Goal: Check status: Check status

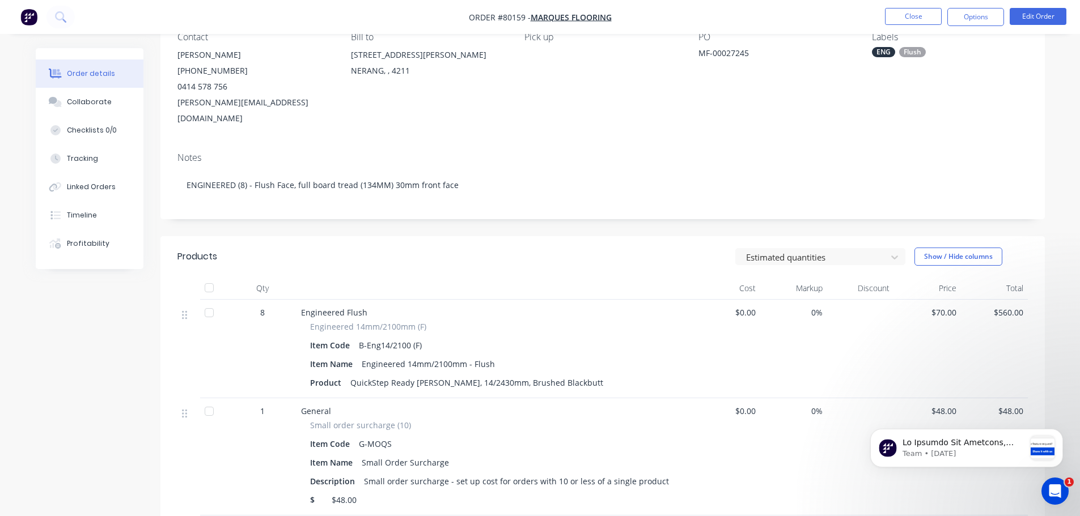
scroll to position [113, 0]
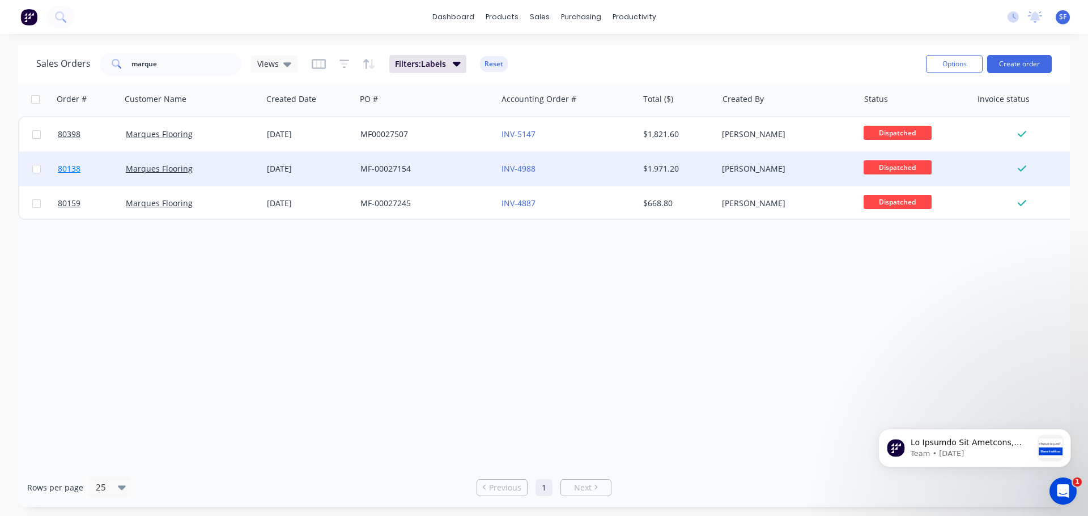
click at [72, 171] on span "80138" at bounding box center [69, 168] width 23 height 11
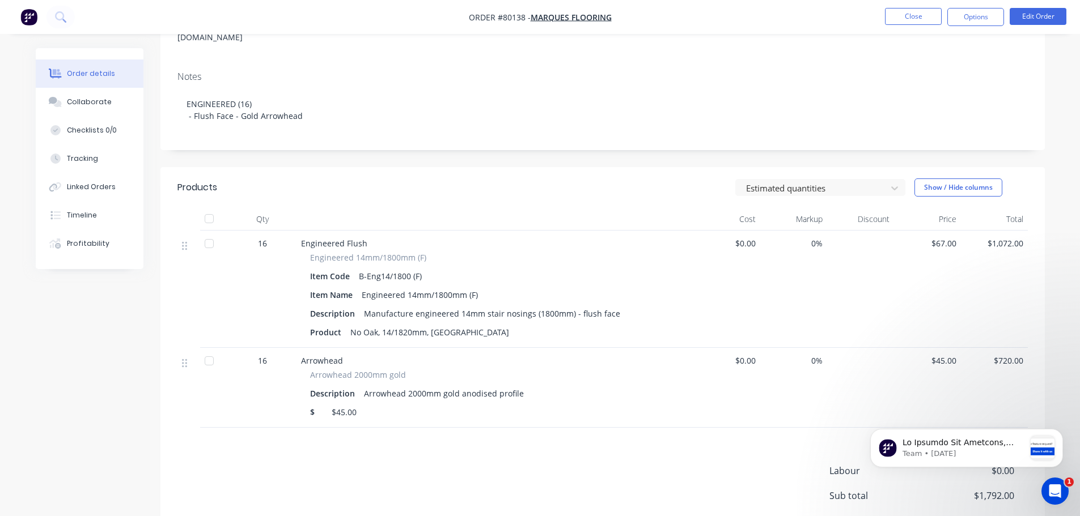
scroll to position [227, 0]
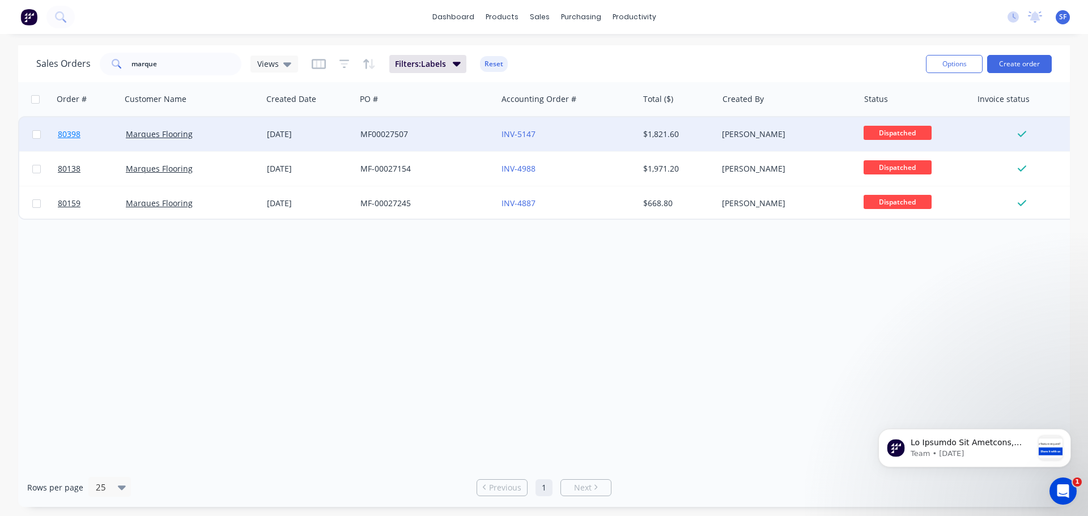
click at [65, 133] on span "80398" at bounding box center [69, 134] width 23 height 11
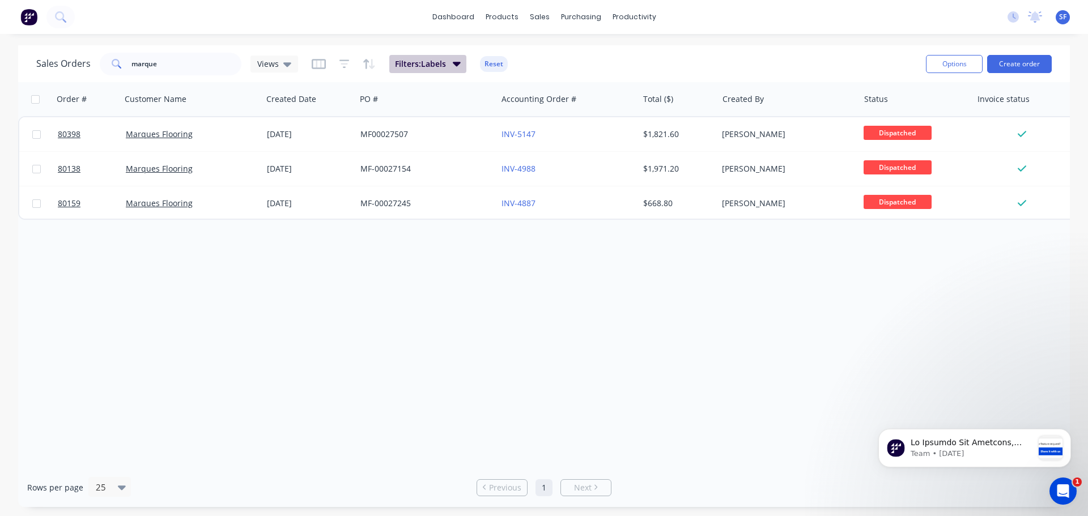
click at [455, 67] on icon "button" at bounding box center [457, 63] width 8 height 12
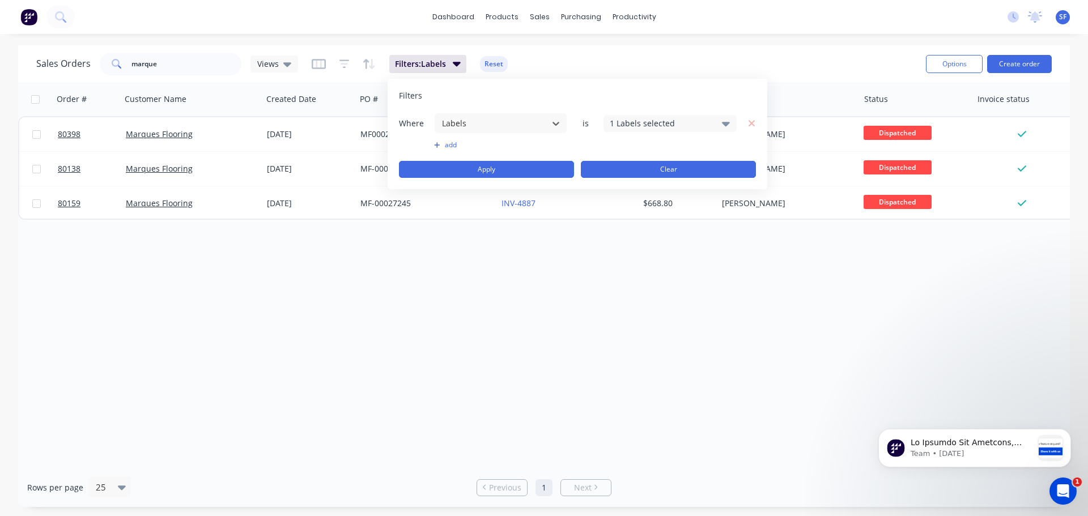
click at [625, 167] on button "Clear" at bounding box center [668, 169] width 175 height 17
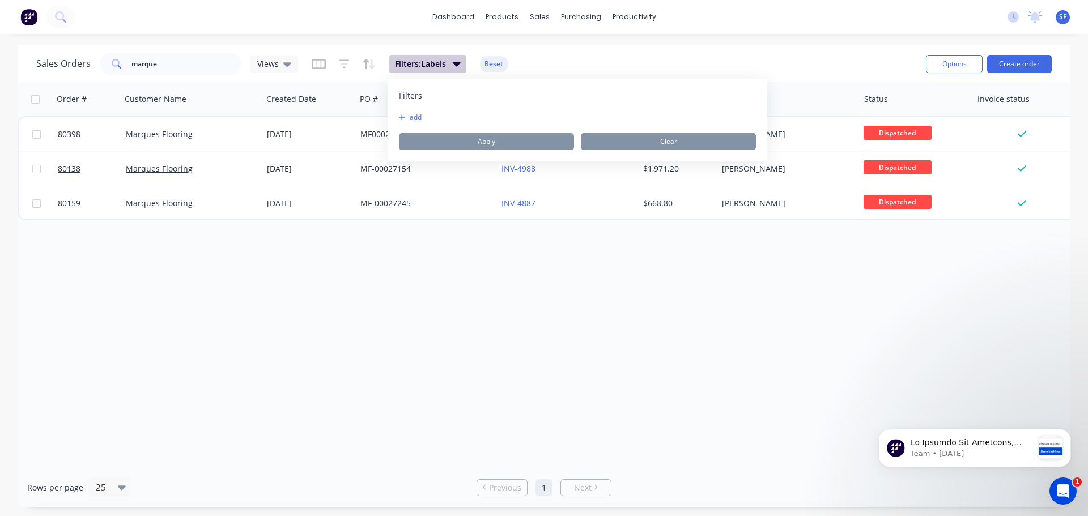
click at [456, 63] on icon "button" at bounding box center [457, 64] width 8 height 5
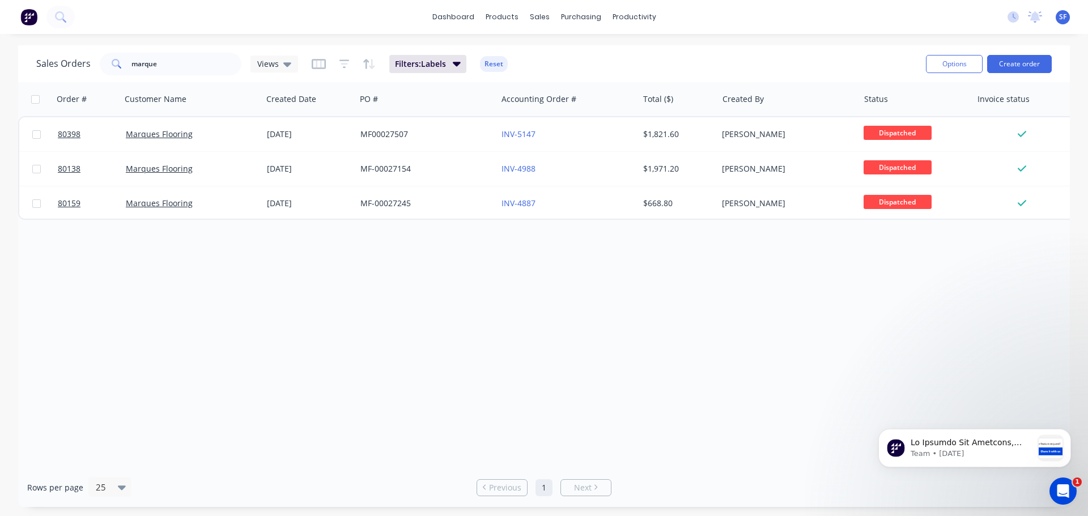
click at [347, 280] on div "Order # Customer Name Created Date PO # Accounting Order # Total ($) Created By…" at bounding box center [544, 275] width 1052 height 386
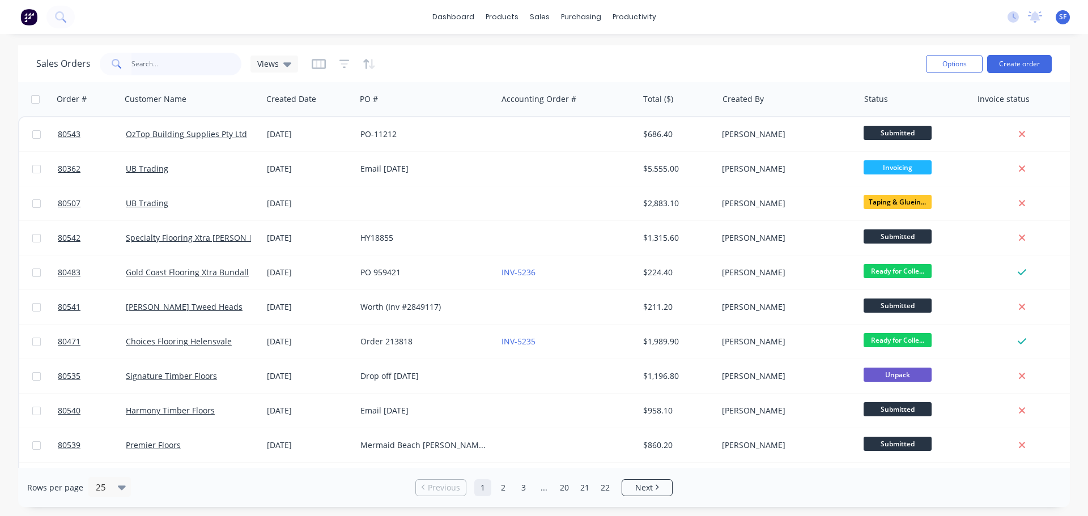
click at [146, 58] on input "text" at bounding box center [187, 64] width 111 height 23
type input "marqu"
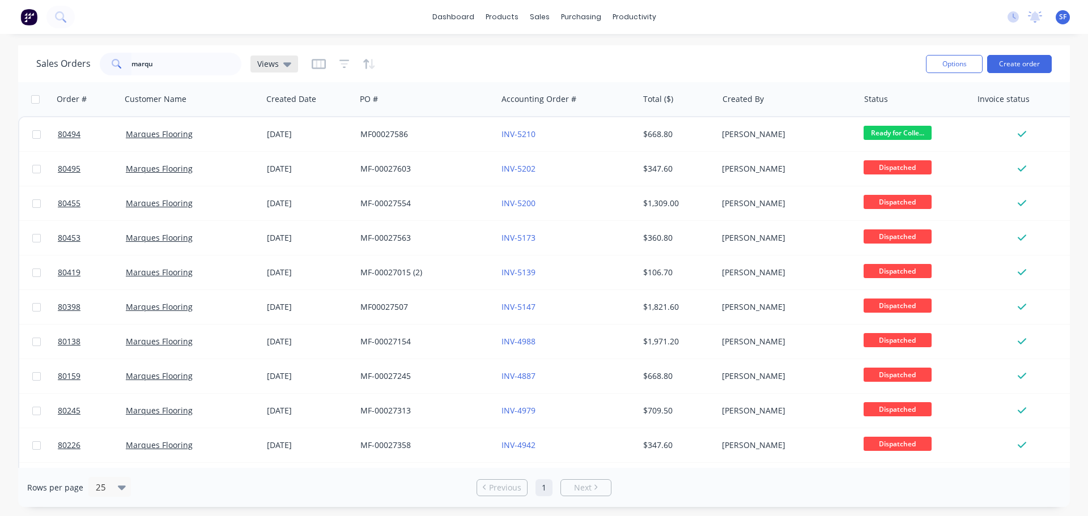
click at [283, 71] on div "Views" at bounding box center [275, 64] width 48 height 17
click at [281, 181] on button "[PERSON_NAME]'s" at bounding box center [318, 183] width 129 height 13
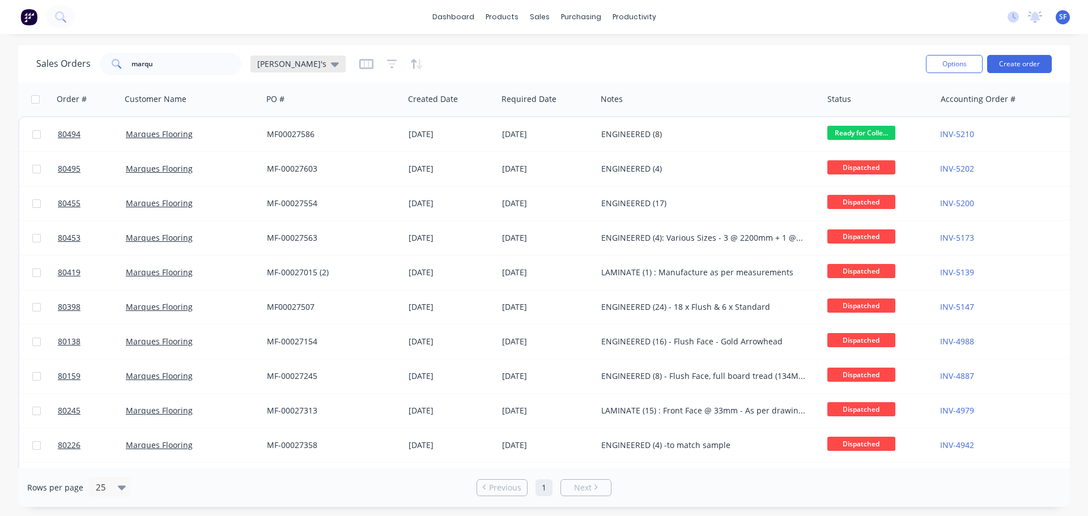
click at [331, 66] on icon at bounding box center [335, 64] width 8 height 5
click at [359, 67] on icon "button" at bounding box center [366, 64] width 14 height 10
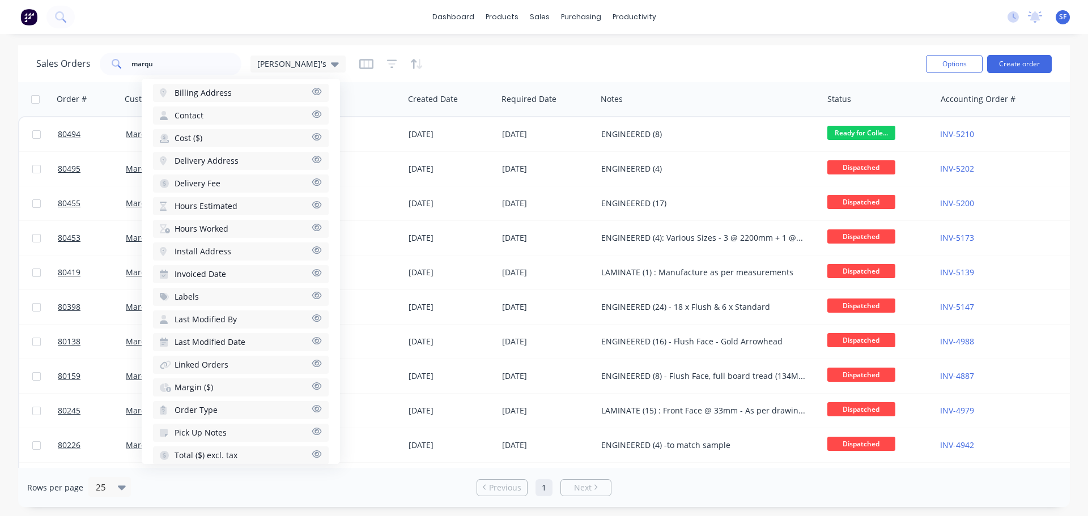
scroll to position [373, 0]
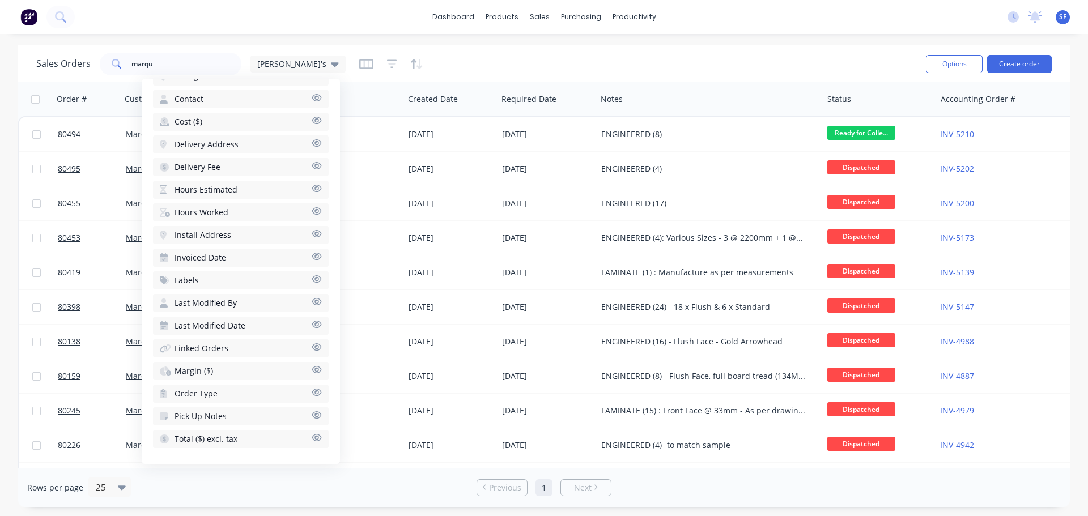
click at [201, 393] on span "Order Type" at bounding box center [196, 393] width 43 height 11
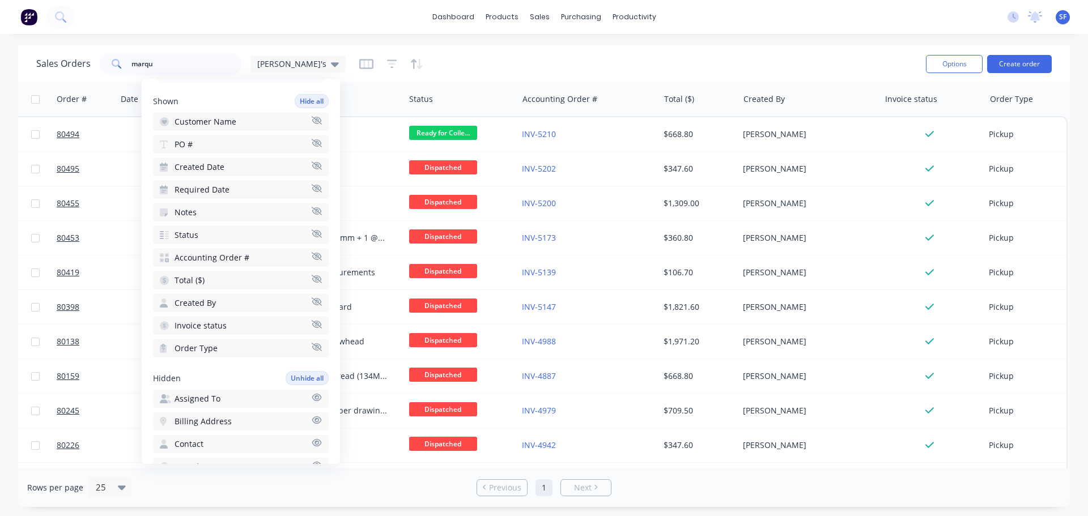
scroll to position [0, 0]
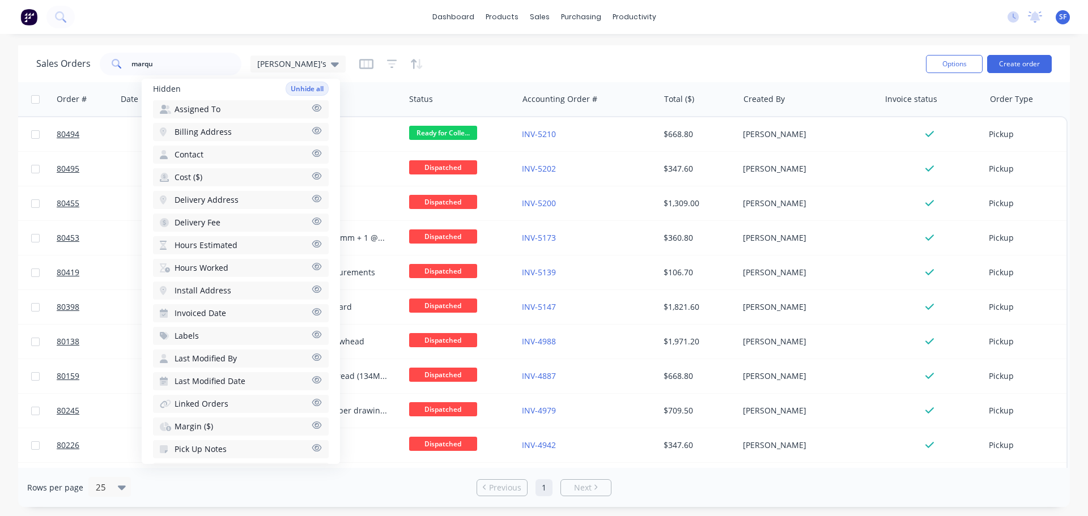
click at [206, 339] on button "Labels" at bounding box center [241, 336] width 176 height 18
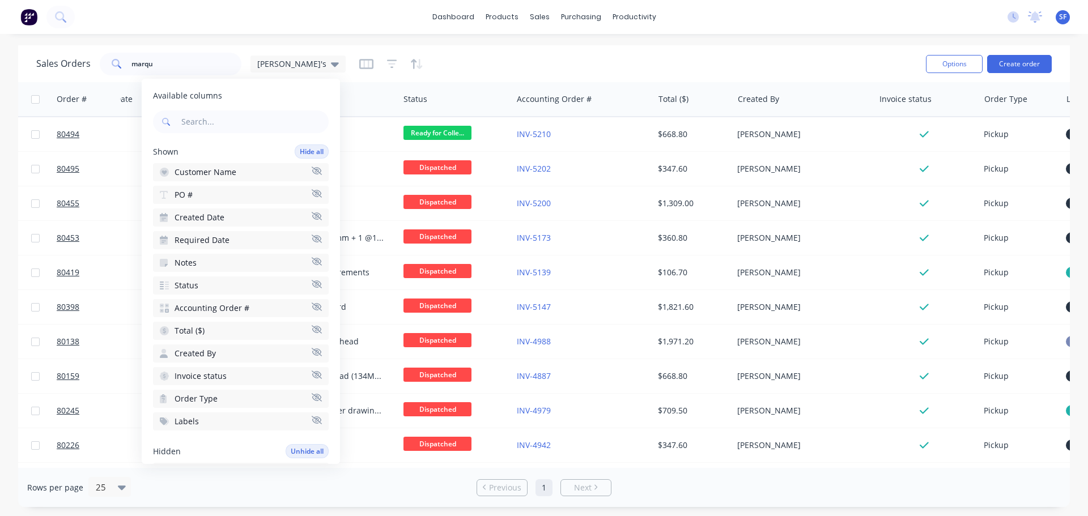
click at [312, 395] on icon "button" at bounding box center [317, 397] width 10 height 9
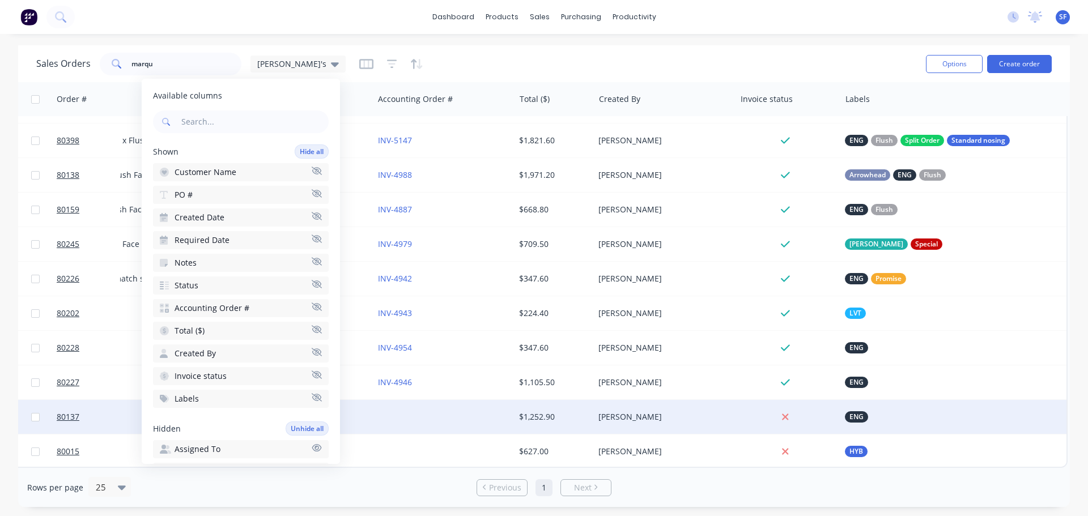
scroll to position [0, 569]
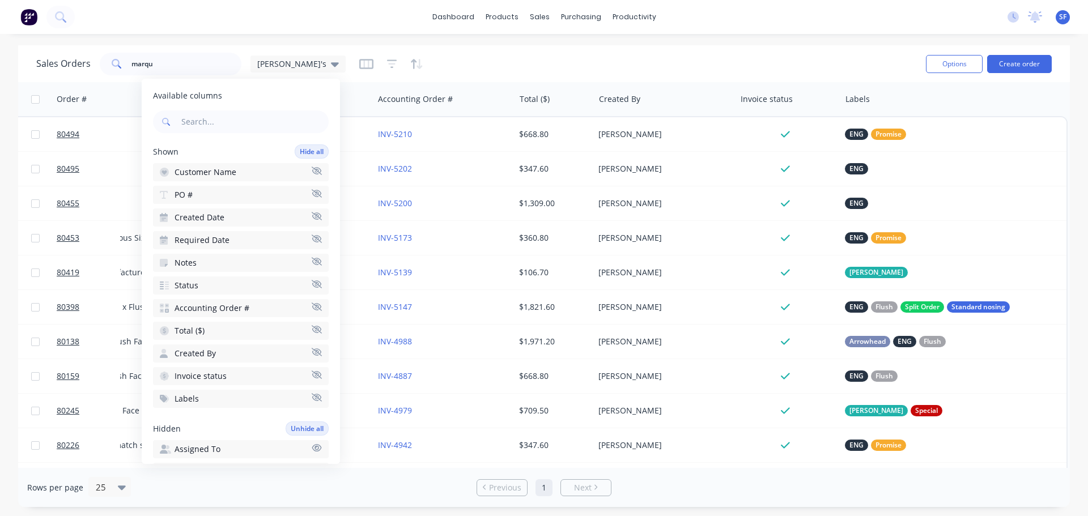
click at [292, 91] on span "Available columns" at bounding box center [241, 95] width 176 height 11
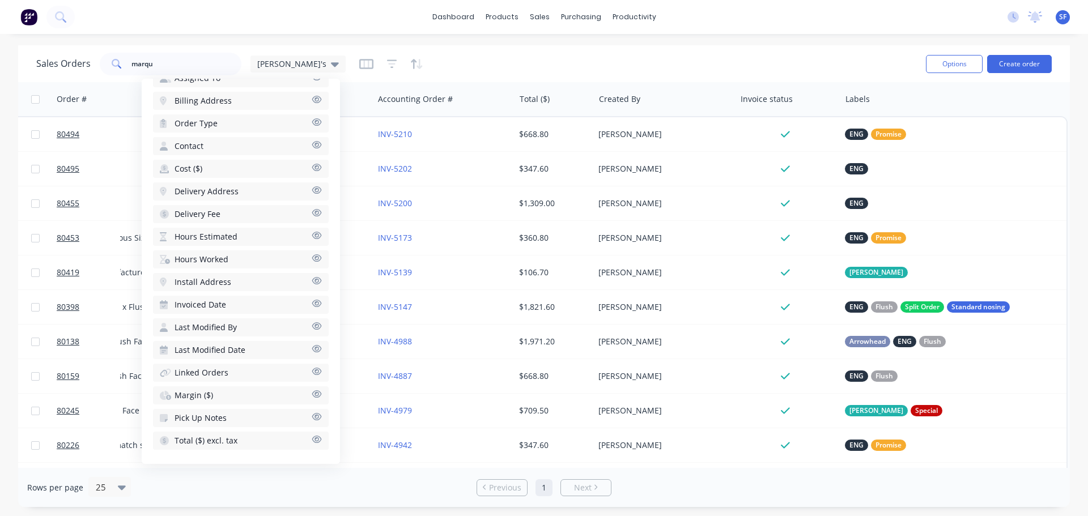
scroll to position [373, 0]
click at [441, 51] on div "Sales Orders [PERSON_NAME]'s" at bounding box center [476, 64] width 881 height 28
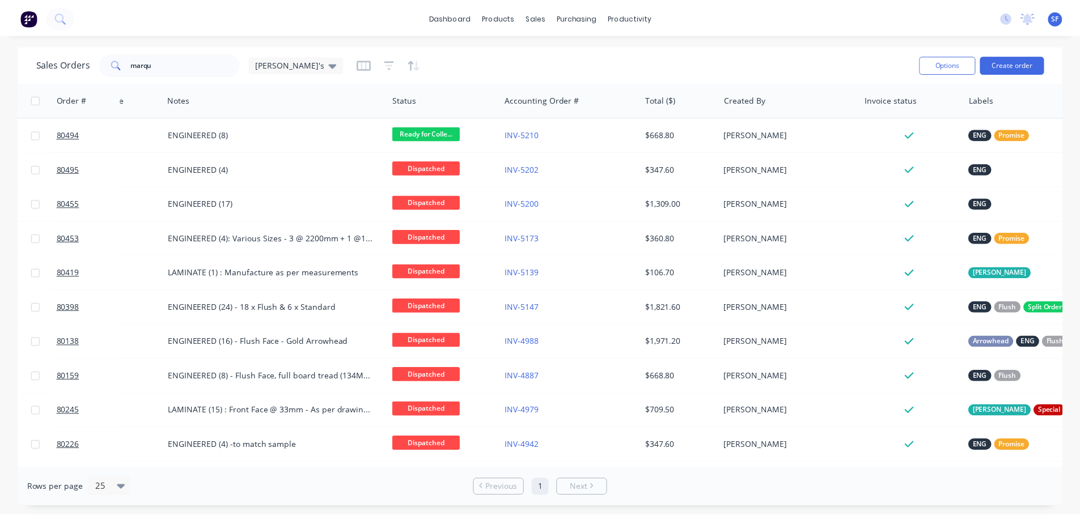
scroll to position [0, 445]
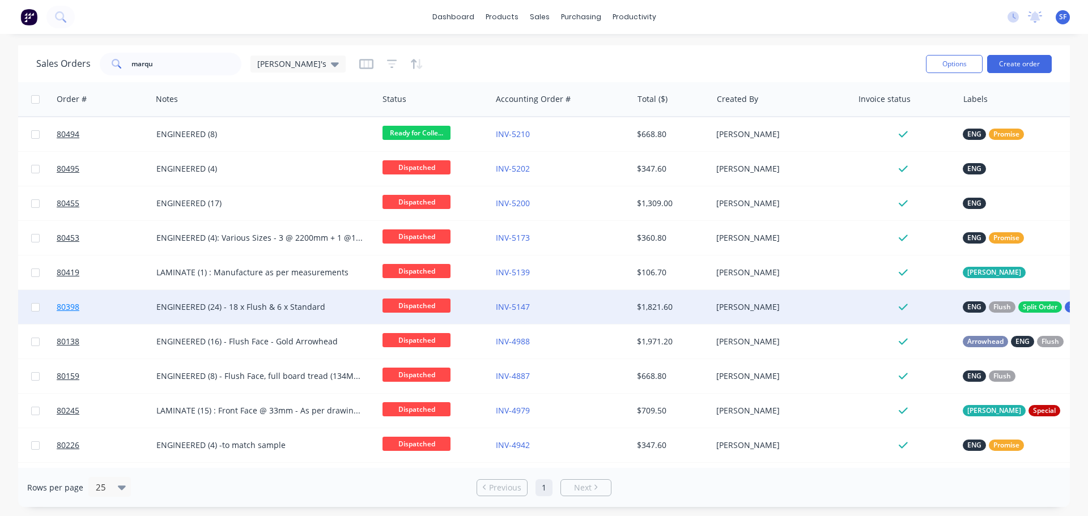
click at [68, 308] on span "80398" at bounding box center [68, 307] width 23 height 11
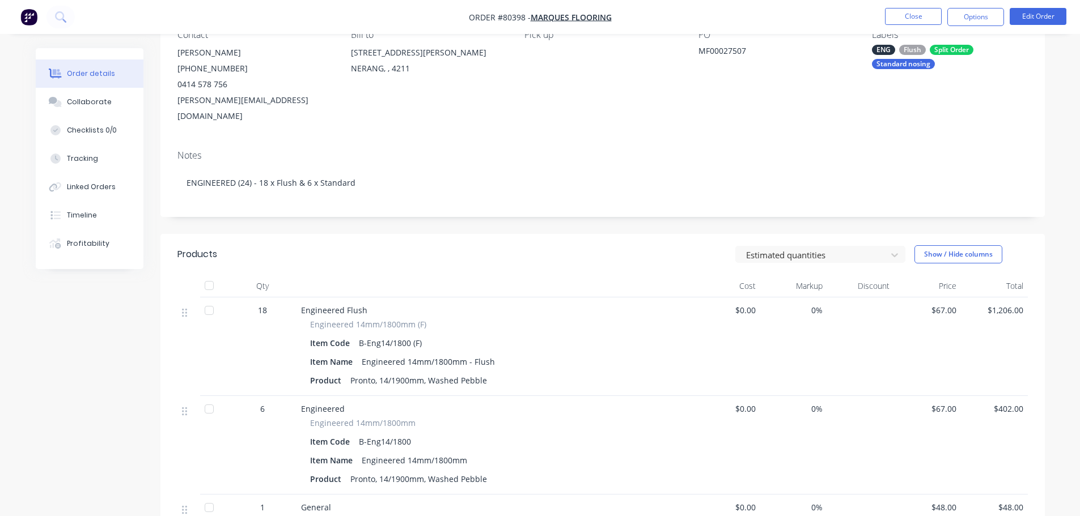
scroll to position [113, 0]
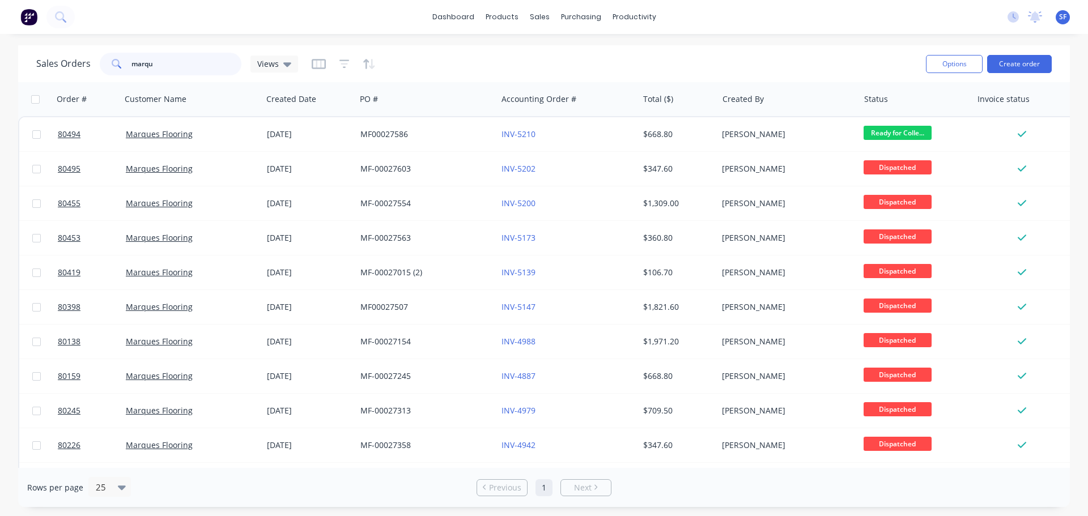
drag, startPoint x: 160, startPoint y: 66, endPoint x: 128, endPoint y: 63, distance: 32.4
click at [128, 63] on div "marqu" at bounding box center [171, 64] width 142 height 23
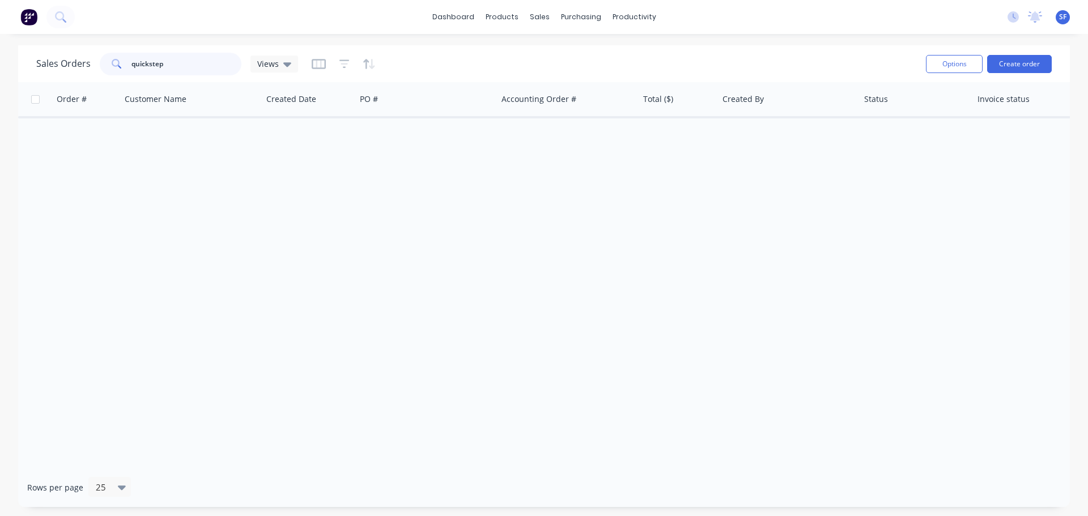
drag, startPoint x: 180, startPoint y: 64, endPoint x: 121, endPoint y: 66, distance: 59.0
click at [121, 66] on div "quickstep" at bounding box center [171, 64] width 142 height 23
type input "[PERSON_NAME]"
drag, startPoint x: 160, startPoint y: 65, endPoint x: 131, endPoint y: 69, distance: 29.2
click at [132, 69] on input "[PERSON_NAME]" at bounding box center [187, 64] width 111 height 23
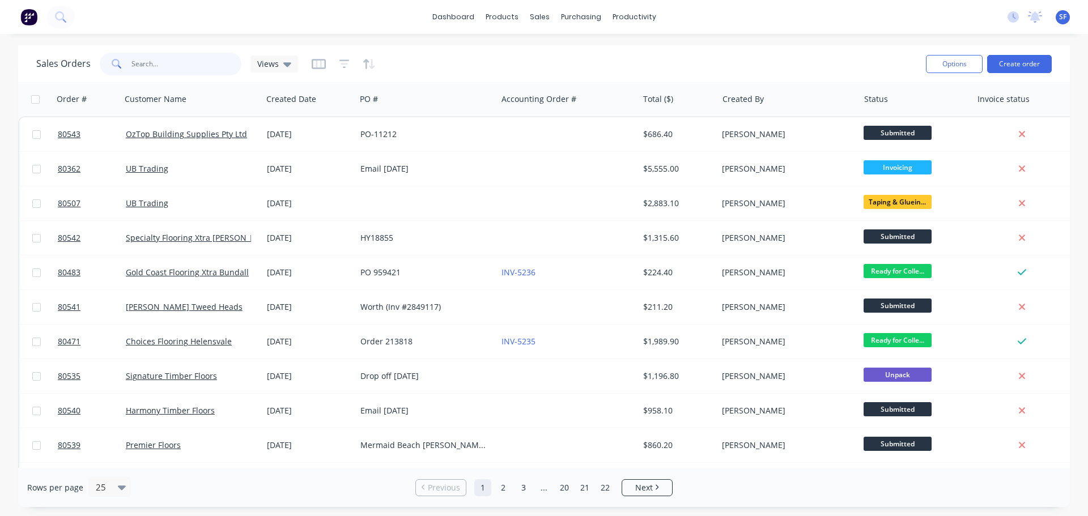
click at [159, 61] on input "text" at bounding box center [187, 64] width 111 height 23
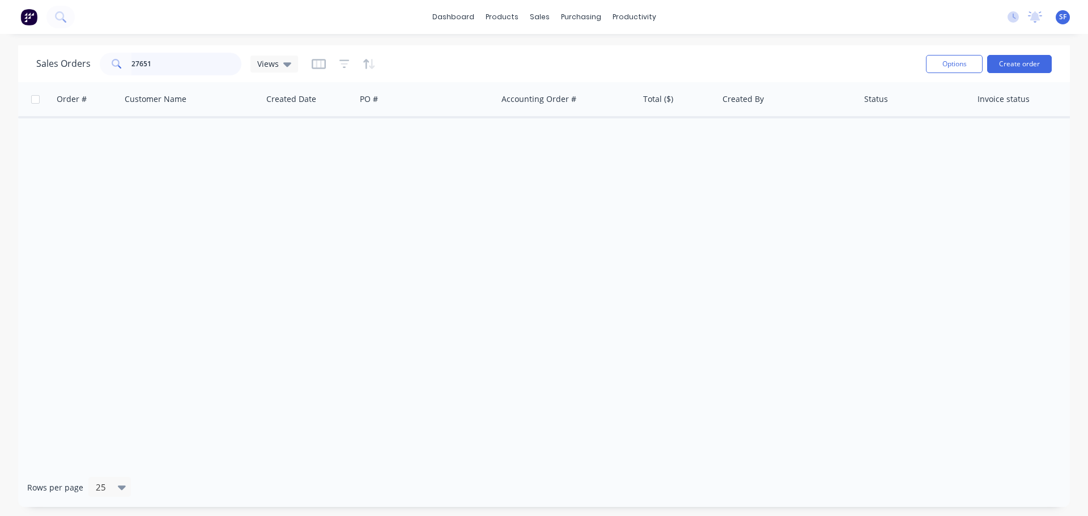
click at [163, 63] on input "27651" at bounding box center [187, 64] width 111 height 23
type input "2"
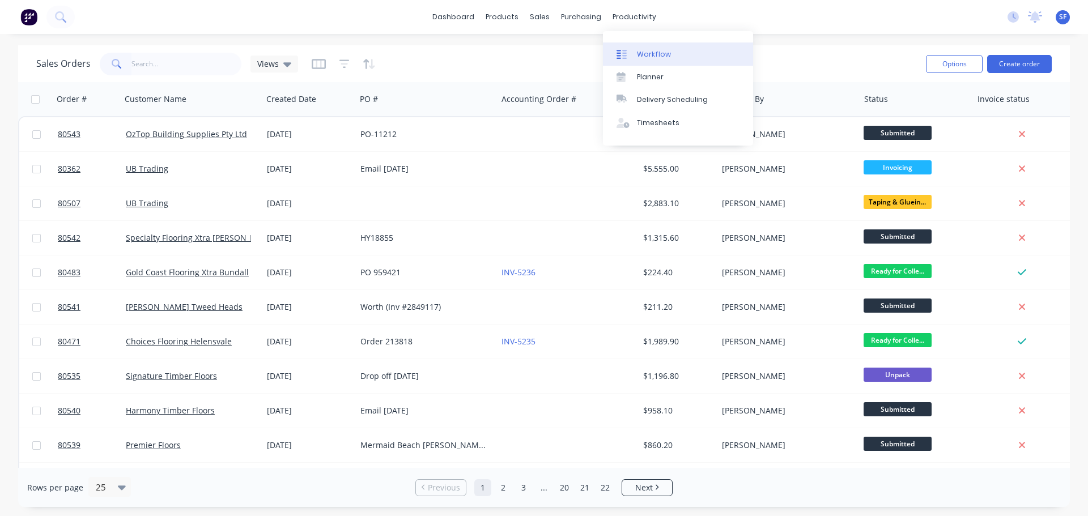
click at [646, 50] on div "Workflow" at bounding box center [654, 54] width 34 height 10
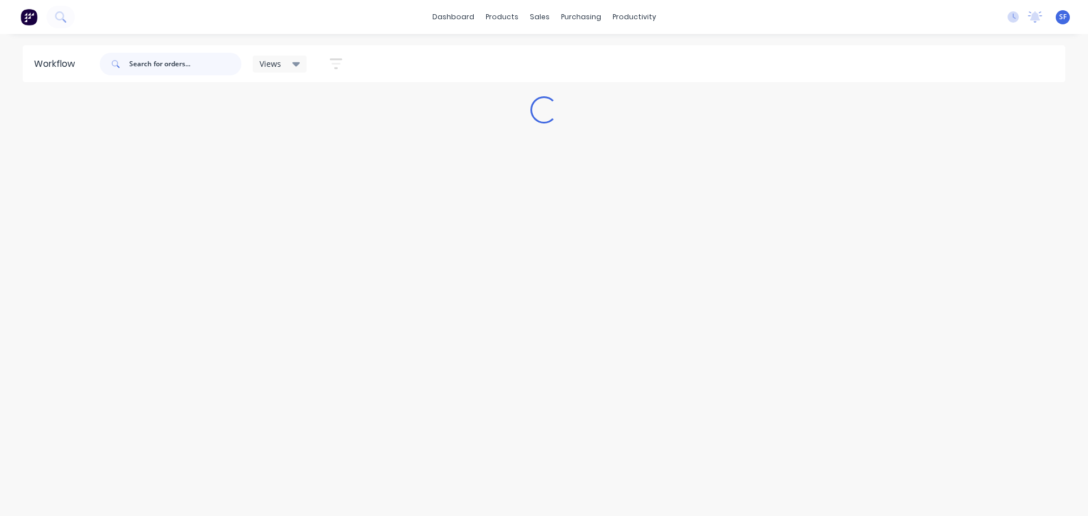
click at [146, 62] on input "text" at bounding box center [185, 64] width 112 height 23
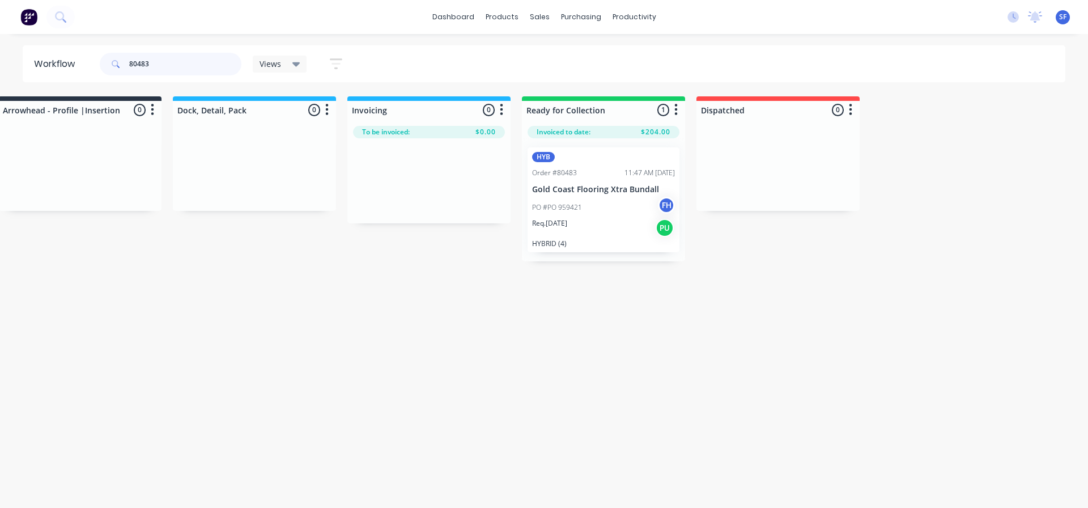
scroll to position [0, 902]
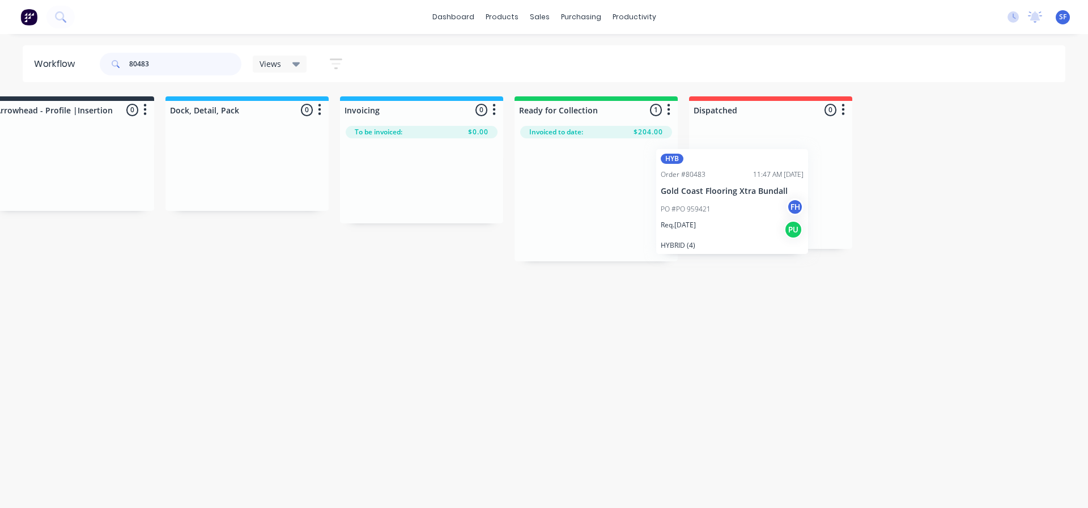
drag, startPoint x: 571, startPoint y: 149, endPoint x: 794, endPoint y: 147, distance: 222.8
click at [794, 147] on div "Submitted 0 Summaries Total order value Invoiced to date To be invoiced Unpack …" at bounding box center [112, 178] width 2055 height 165
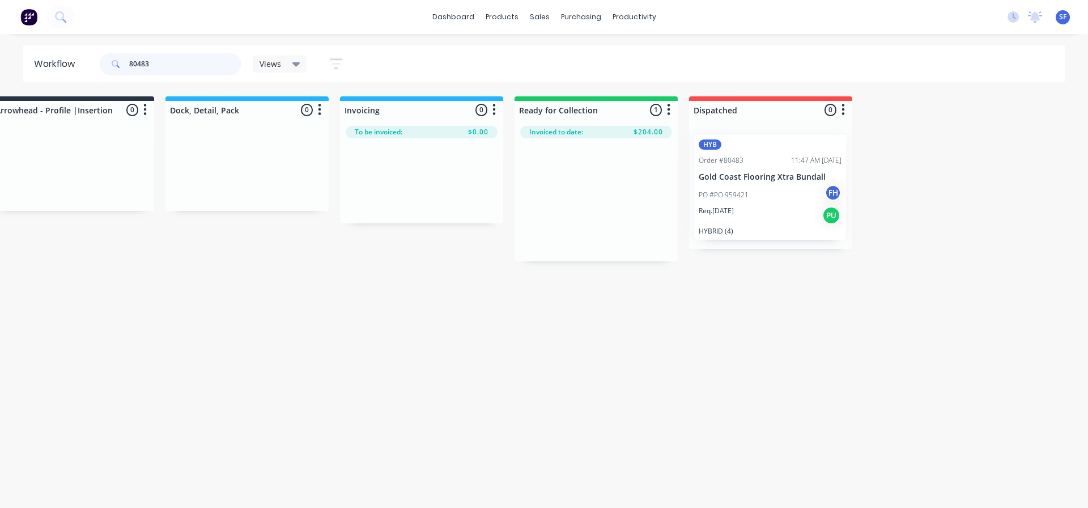
scroll to position [0, 907]
drag, startPoint x: 158, startPoint y: 61, endPoint x: 28, endPoint y: 92, distance: 132.9
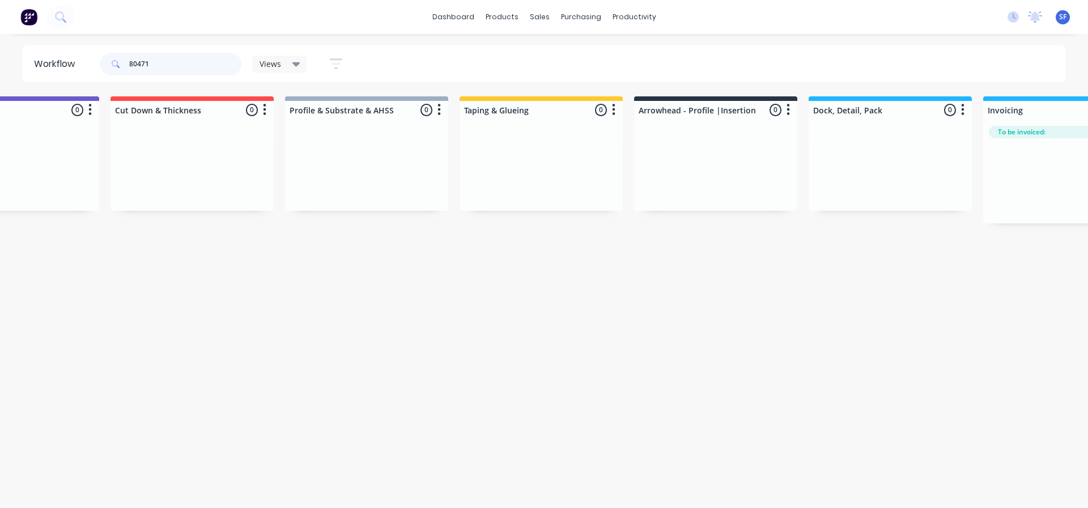
scroll to position [0, 966]
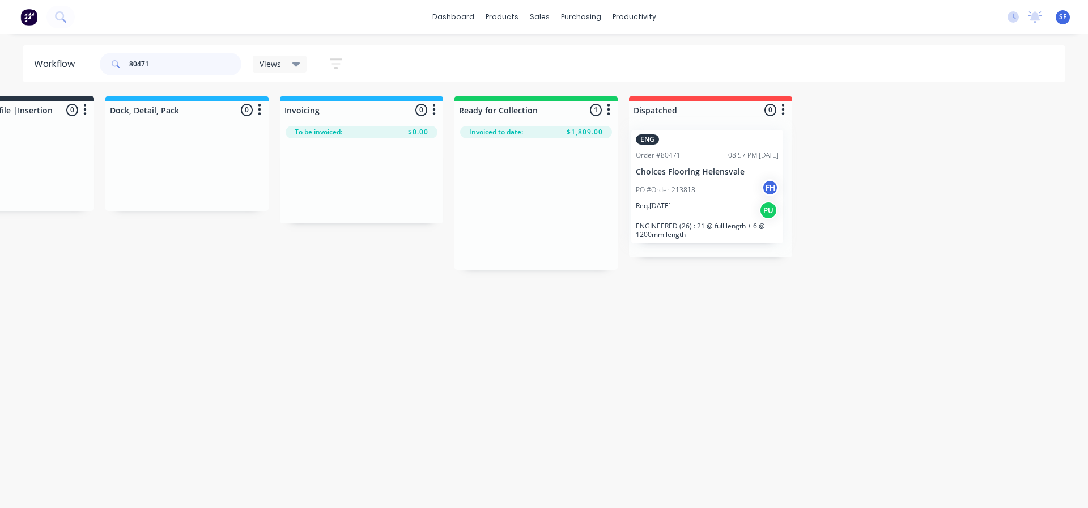
drag, startPoint x: 546, startPoint y: 163, endPoint x: 723, endPoint y: 145, distance: 178.3
click at [723, 145] on div "Submitted 0 Summaries Total order value Invoiced to date To be invoiced Unpack …" at bounding box center [52, 182] width 2055 height 173
drag, startPoint x: 161, startPoint y: 63, endPoint x: 63, endPoint y: 71, distance: 97.8
click at [63, 71] on header "Workflow 80471 Views Save new view None (Default) edit Engineered edit Hybrid/L…" at bounding box center [545, 63] width 1044 height 37
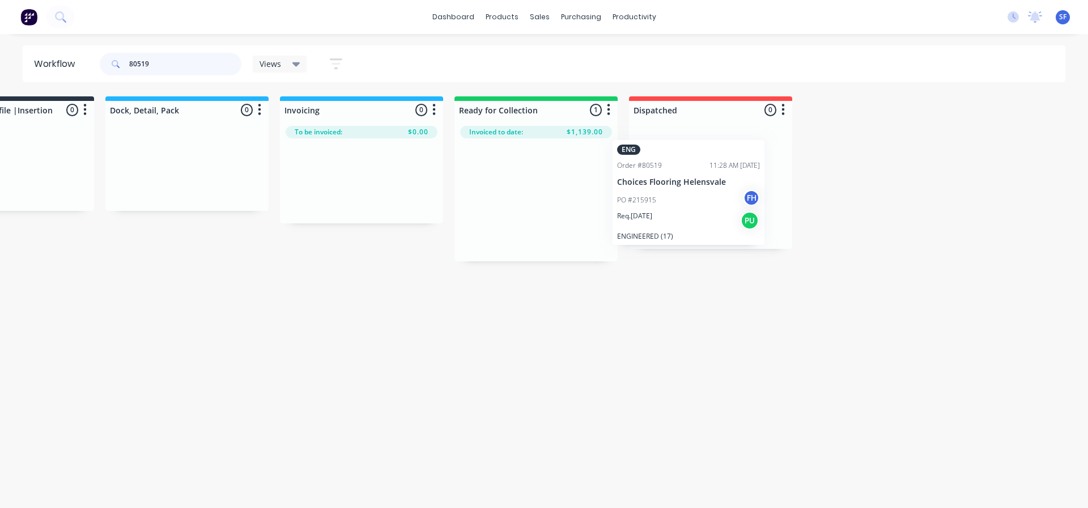
drag, startPoint x: 535, startPoint y: 166, endPoint x: 698, endPoint y: 156, distance: 162.9
click at [698, 156] on div "Submitted 0 Summaries Total order value Invoiced to date To be invoiced Unpack …" at bounding box center [52, 178] width 2055 height 165
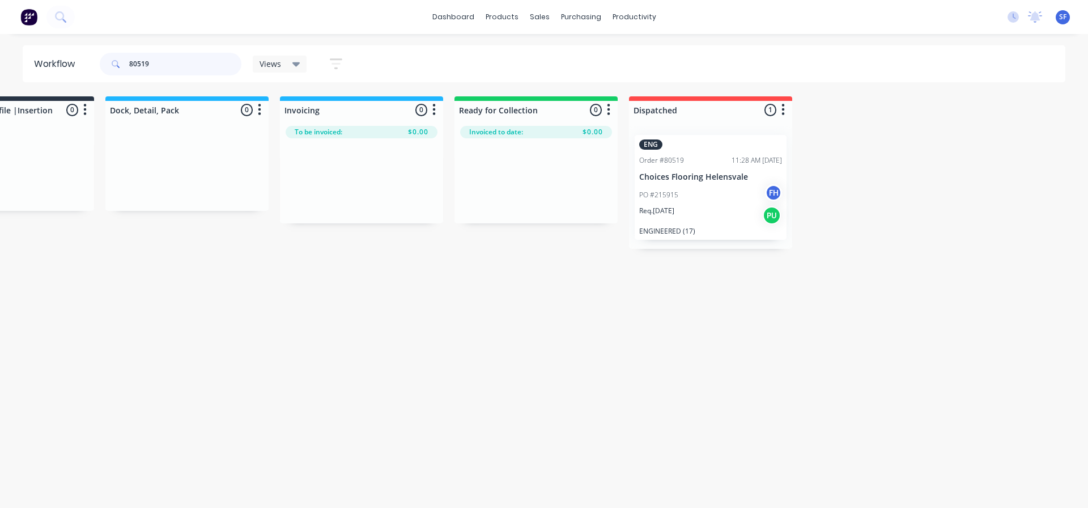
drag, startPoint x: 210, startPoint y: 60, endPoint x: 96, endPoint y: 63, distance: 114.6
click at [96, 63] on header "Workflow 80519 Views Save new view None (Default) edit Engineered edit Hybrid/L…" at bounding box center [545, 63] width 1044 height 37
type input "80458"
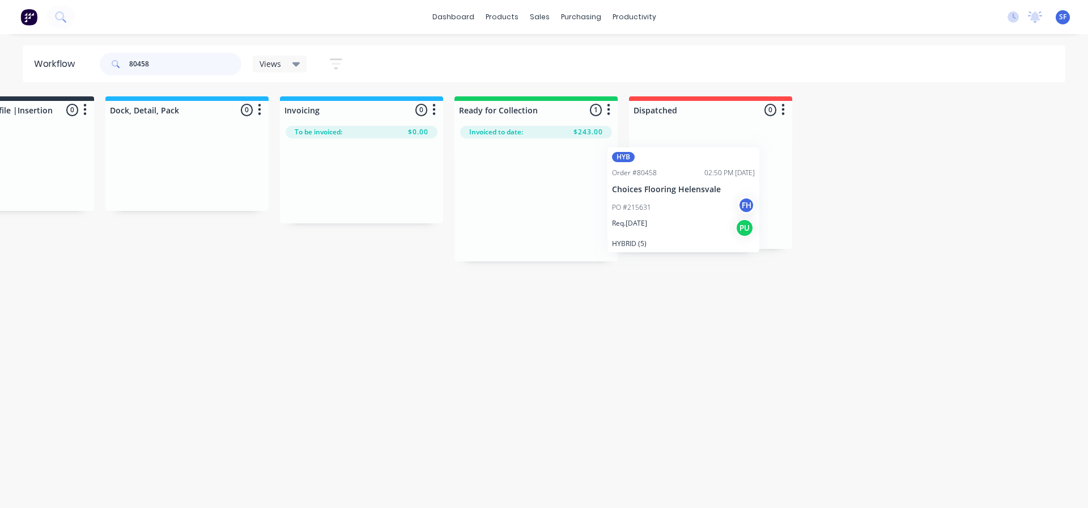
drag, startPoint x: 543, startPoint y: 159, endPoint x: 703, endPoint y: 160, distance: 160.4
click at [703, 160] on div "Submitted 0 Summaries Total order value Invoiced to date To be invoiced Unpack …" at bounding box center [52, 178] width 2055 height 165
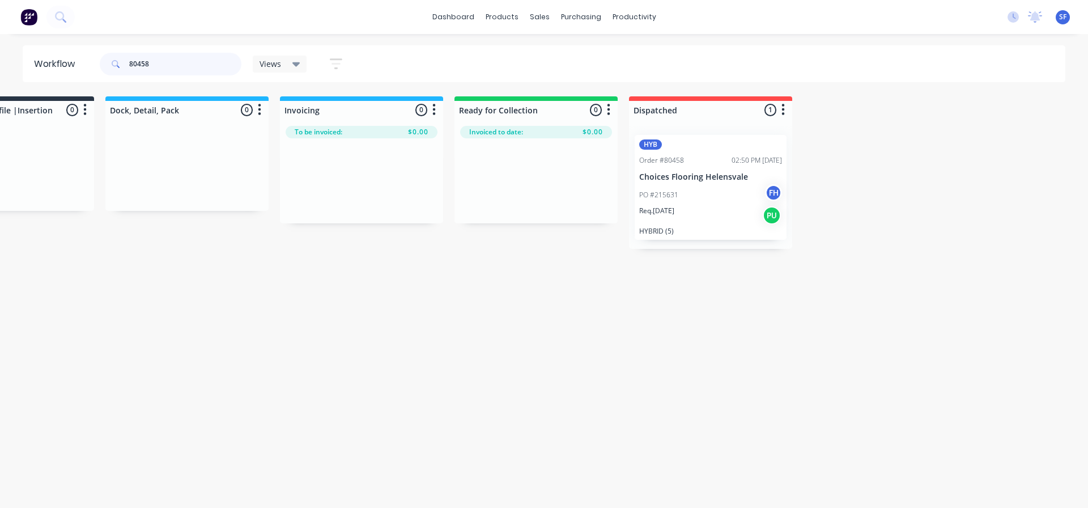
drag, startPoint x: 167, startPoint y: 61, endPoint x: 108, endPoint y: 62, distance: 59.0
click at [108, 62] on div "80458" at bounding box center [171, 64] width 142 height 23
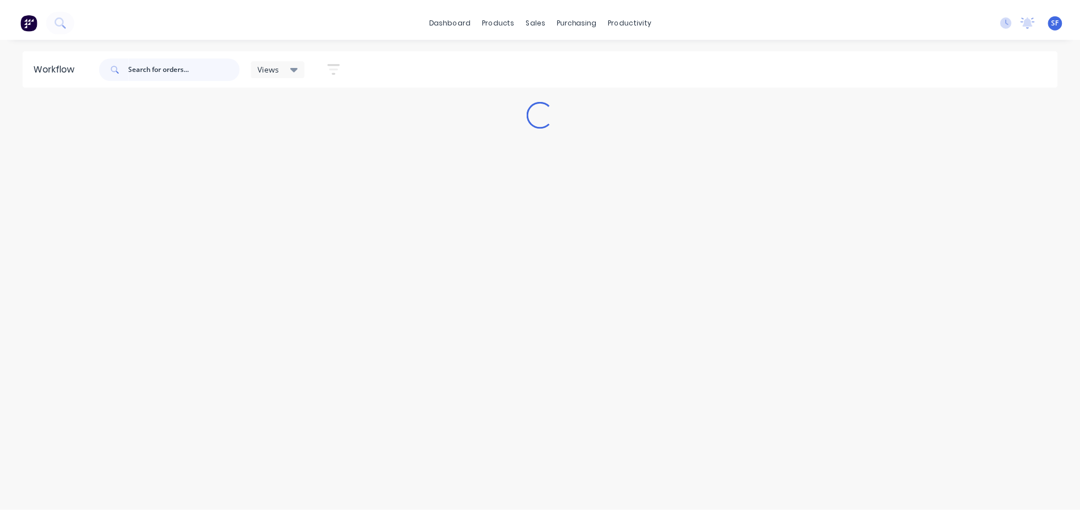
scroll to position [0, 0]
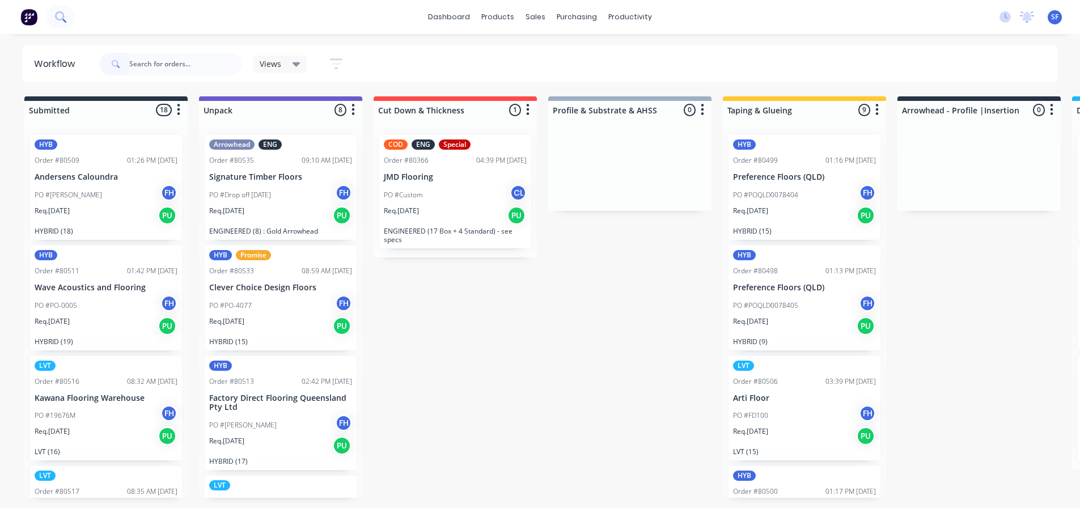
click at [60, 16] on icon at bounding box center [60, 16] width 11 height 11
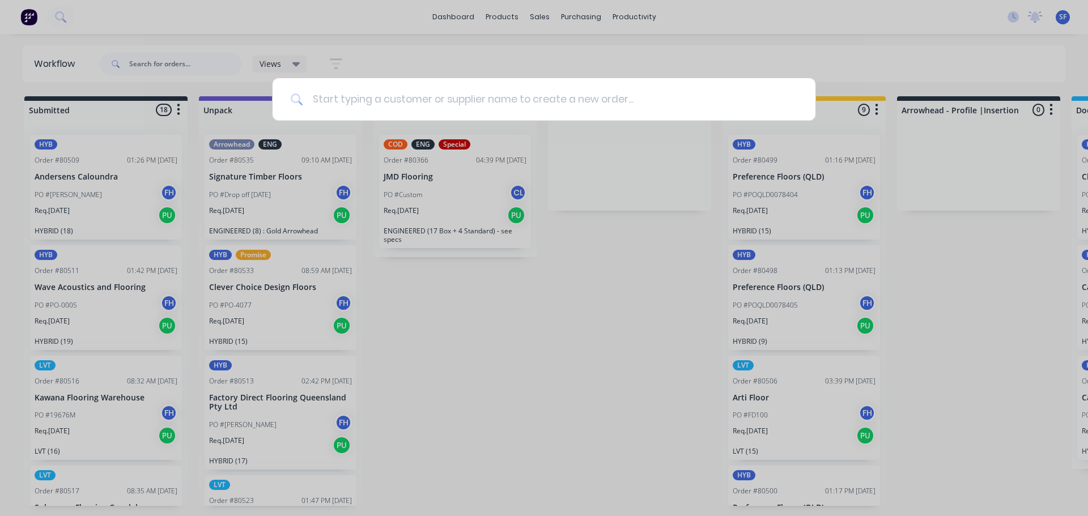
click at [327, 99] on input at bounding box center [550, 99] width 494 height 43
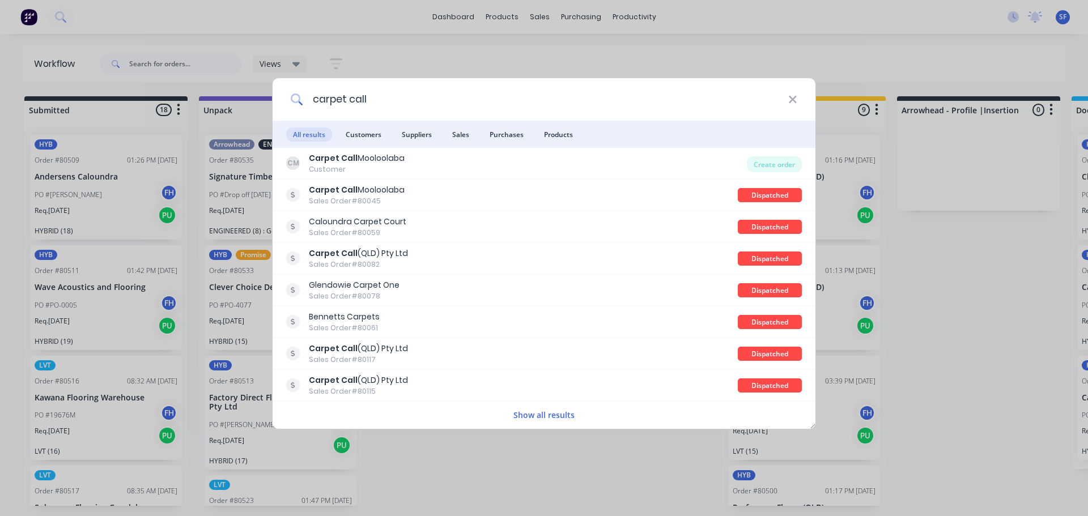
type input "carpet call"
click at [362, 141] on span "Customers" at bounding box center [363, 135] width 49 height 14
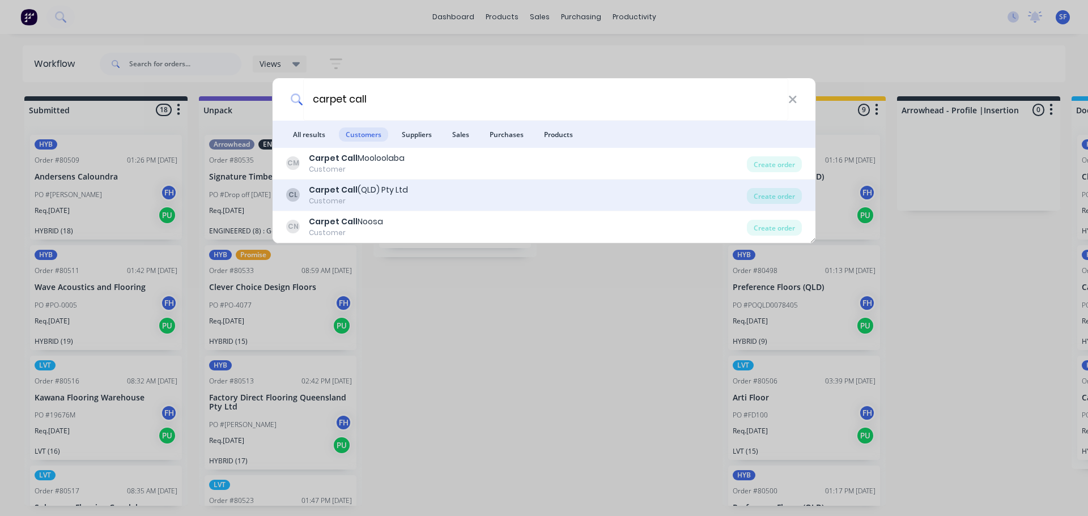
click at [366, 192] on div "Carpet Call (QLD) Pty Ltd" at bounding box center [358, 190] width 99 height 12
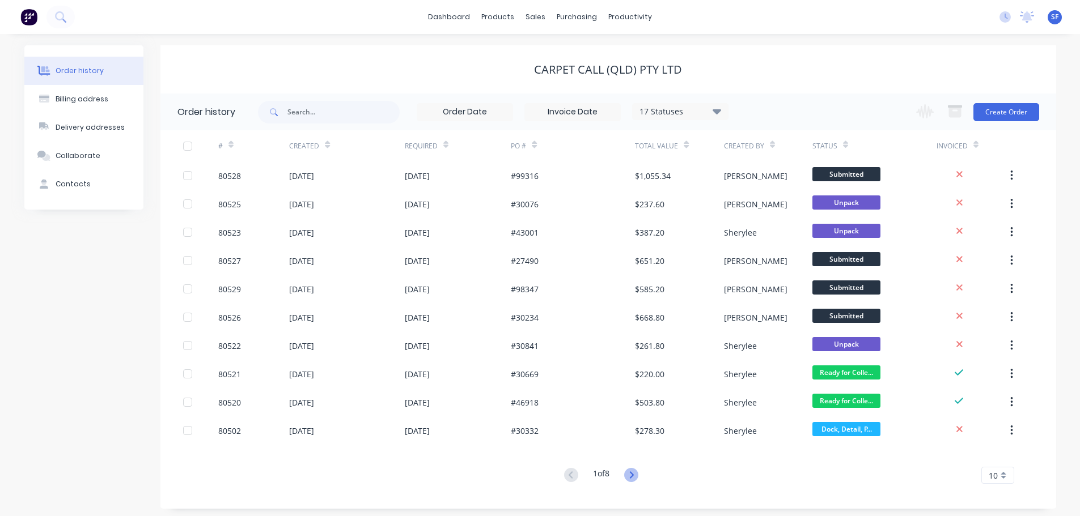
click at [630, 472] on icon at bounding box center [631, 475] width 14 height 14
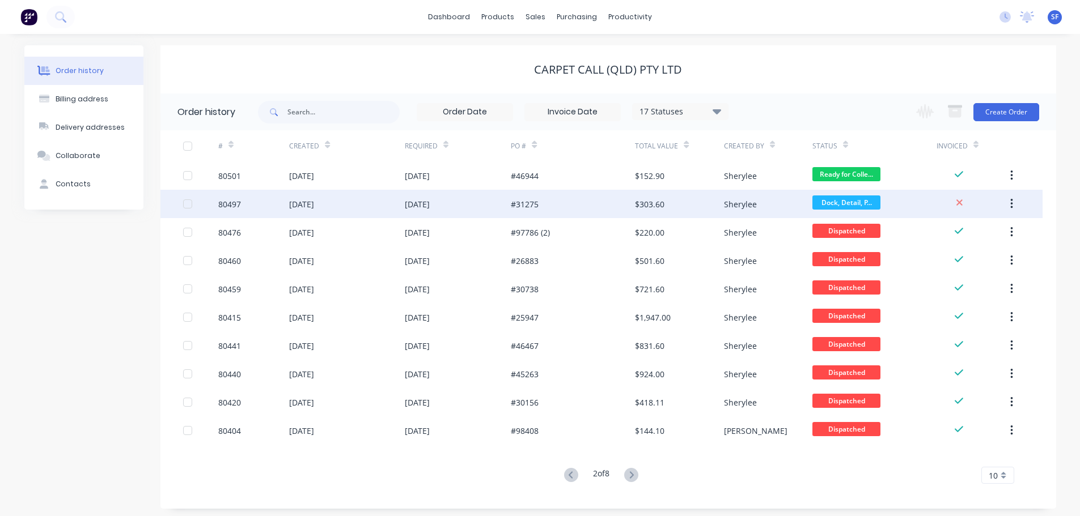
click at [489, 205] on div "[DATE]" at bounding box center [458, 204] width 107 height 28
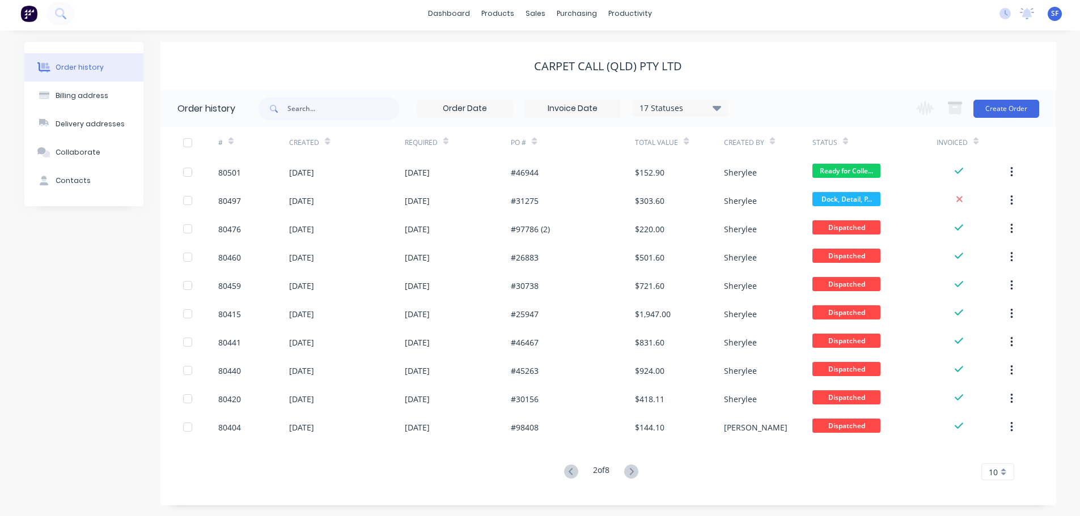
scroll to position [4, 0]
click at [565, 476] on icon at bounding box center [571, 471] width 14 height 14
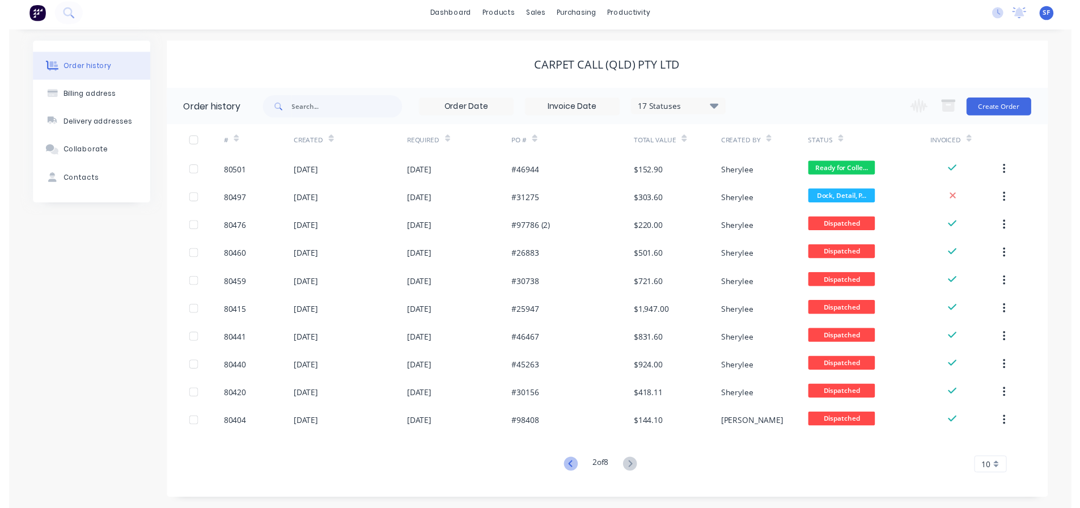
scroll to position [0, 0]
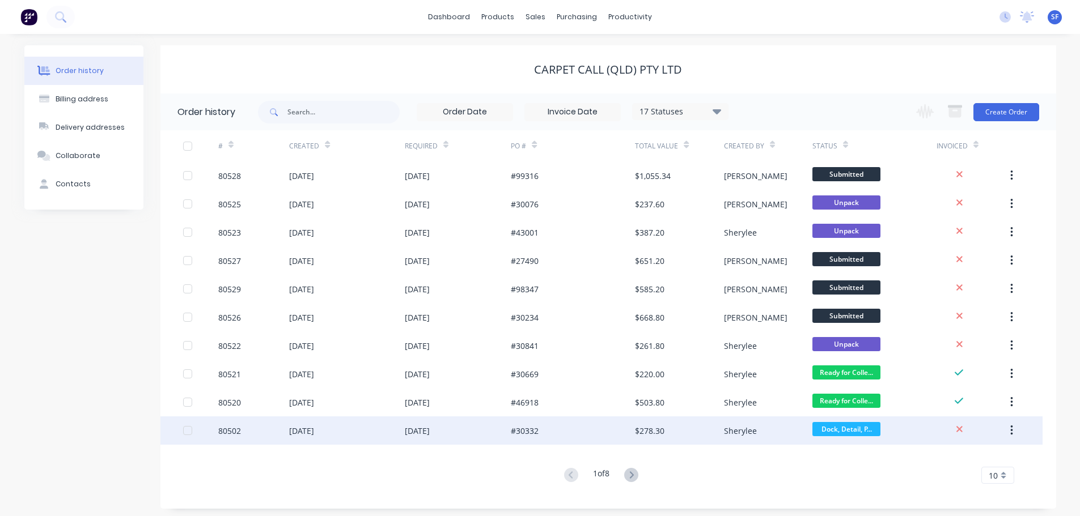
click at [348, 429] on div "[DATE]" at bounding box center [346, 431] width 115 height 28
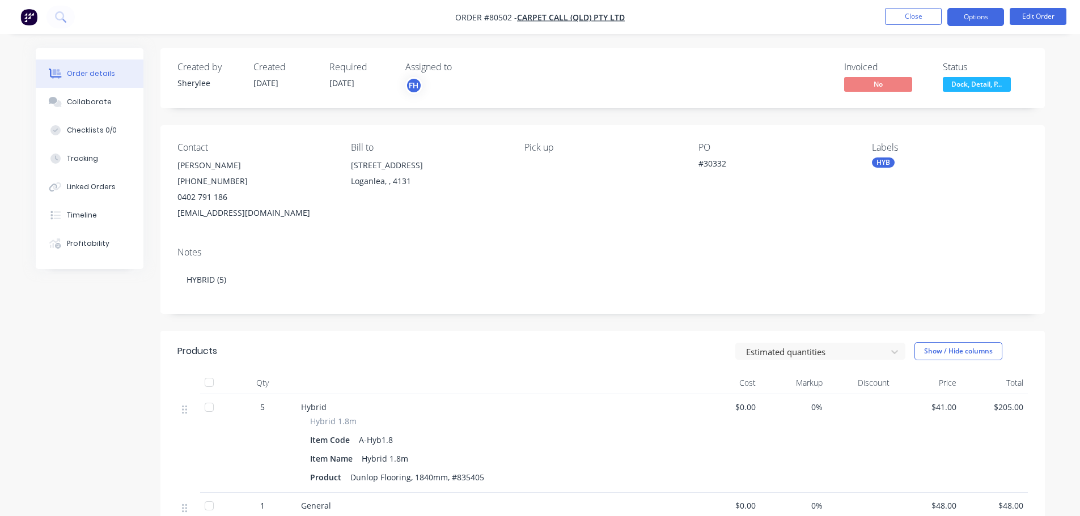
click at [975, 16] on button "Options" at bounding box center [975, 17] width 57 height 18
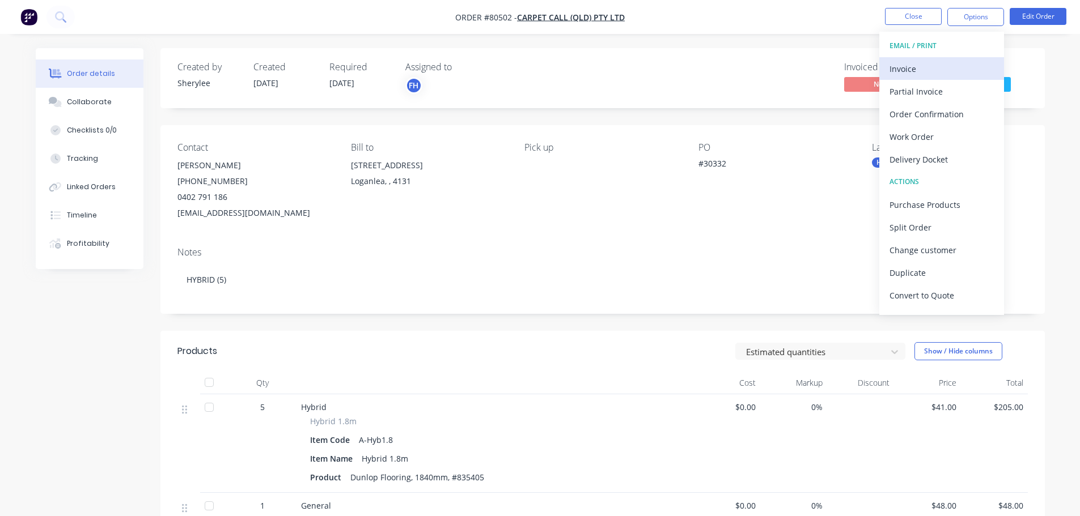
click at [902, 78] on button "Invoice" at bounding box center [941, 68] width 125 height 23
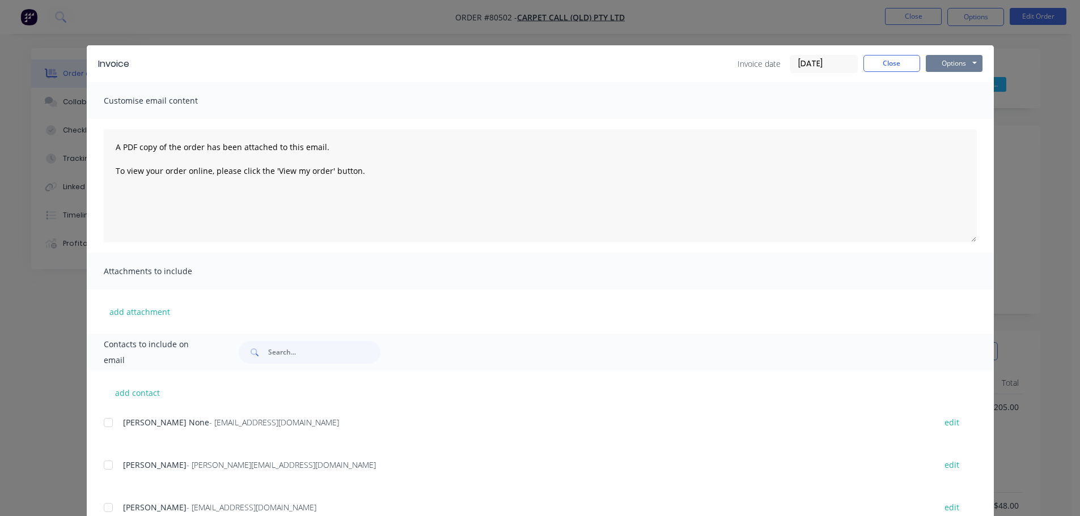
click at [942, 66] on button "Options" at bounding box center [954, 63] width 57 height 17
click at [949, 98] on button "Print" at bounding box center [962, 102] width 73 height 19
click at [902, 66] on button "Close" at bounding box center [891, 63] width 57 height 17
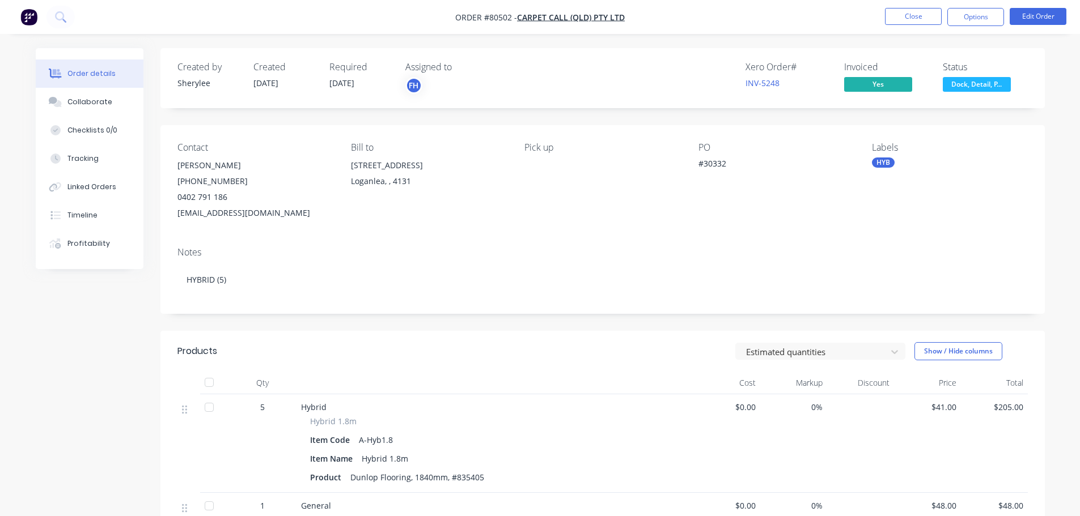
click at [968, 82] on span "Dock, Detail, P..." at bounding box center [977, 84] width 68 height 14
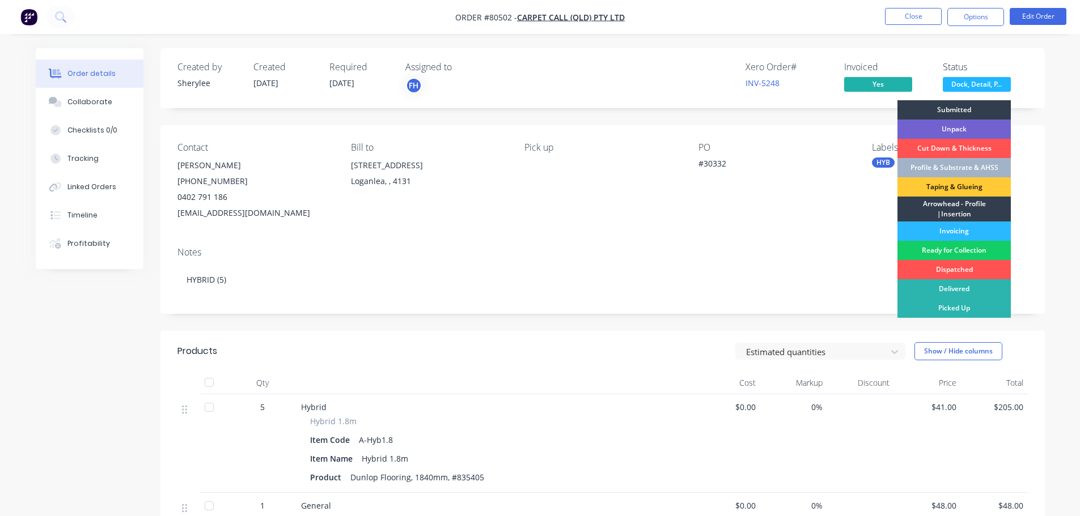
click at [974, 249] on div "Ready for Collection" at bounding box center [953, 250] width 113 height 19
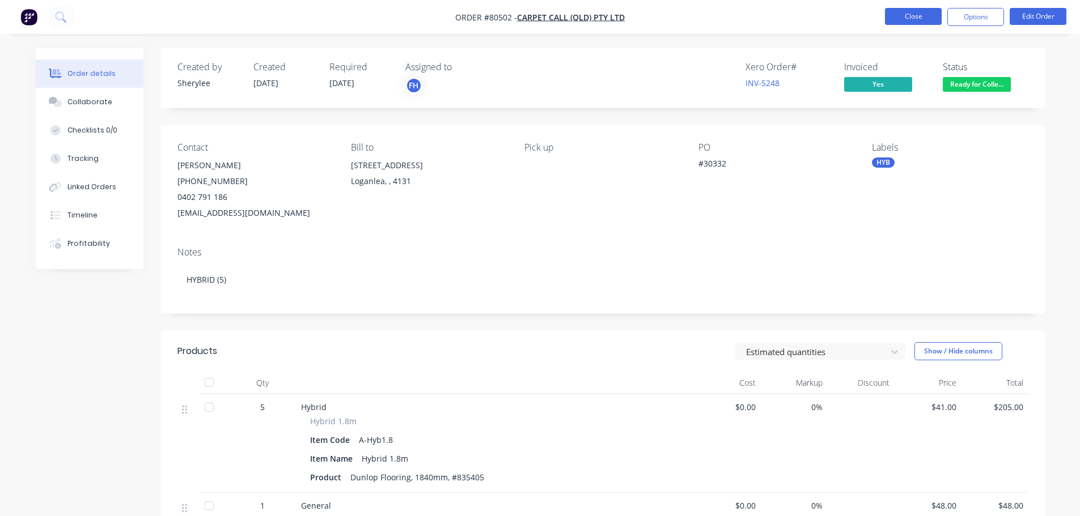
click at [922, 15] on button "Close" at bounding box center [913, 16] width 57 height 17
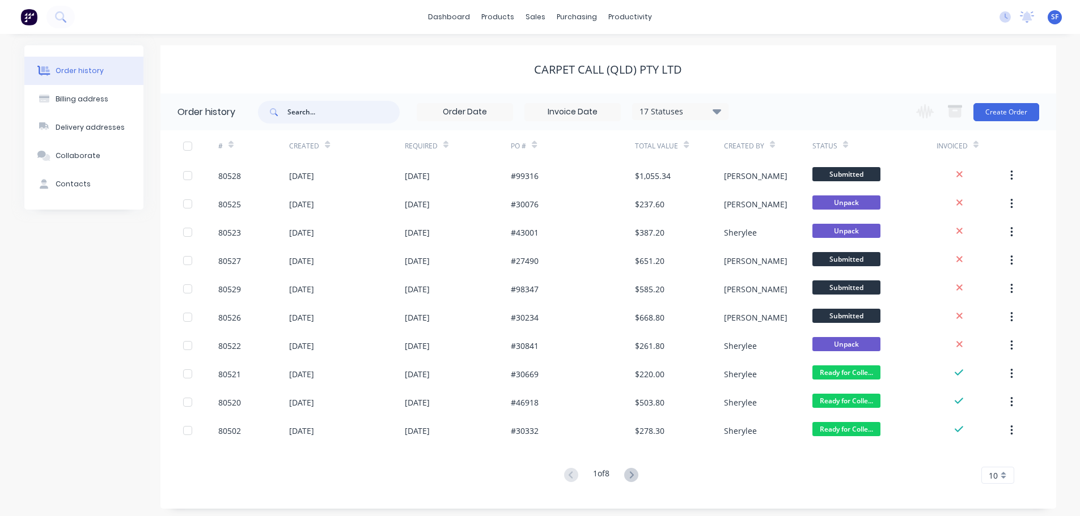
click at [304, 114] on input "text" at bounding box center [343, 112] width 112 height 23
type input "80497"
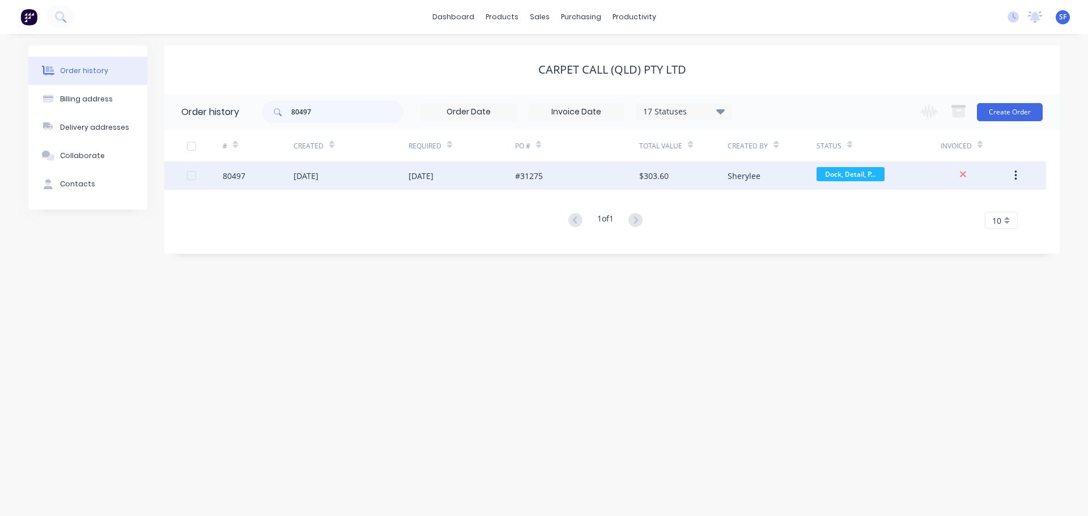
click at [266, 175] on div "80497" at bounding box center [258, 176] width 71 height 28
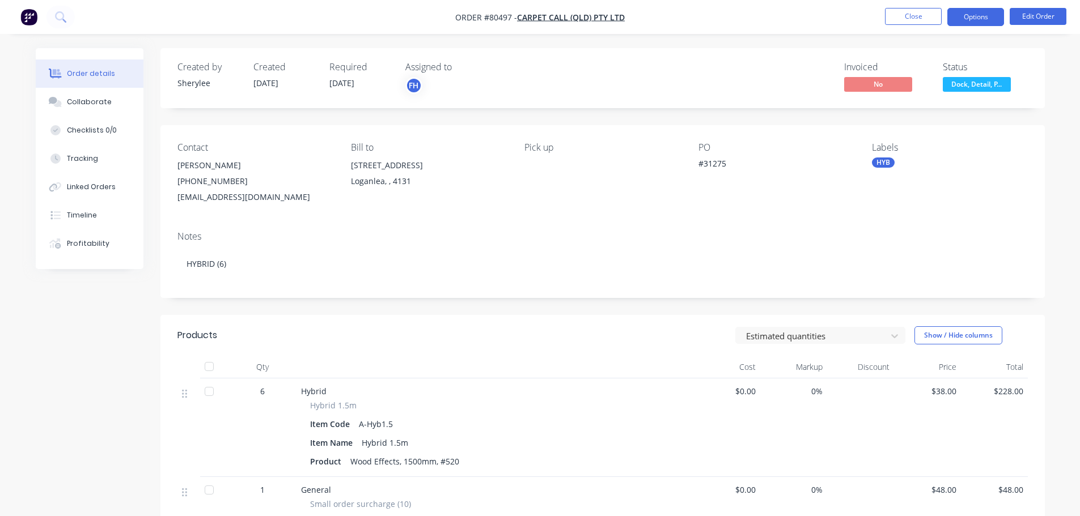
click at [969, 18] on button "Options" at bounding box center [975, 17] width 57 height 18
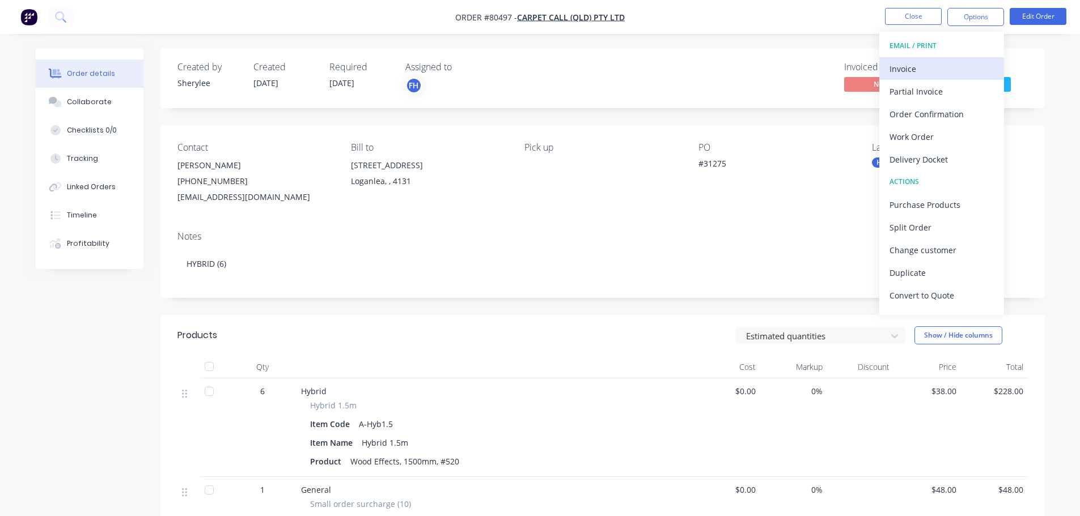
click at [925, 71] on div "Invoice" at bounding box center [941, 69] width 104 height 16
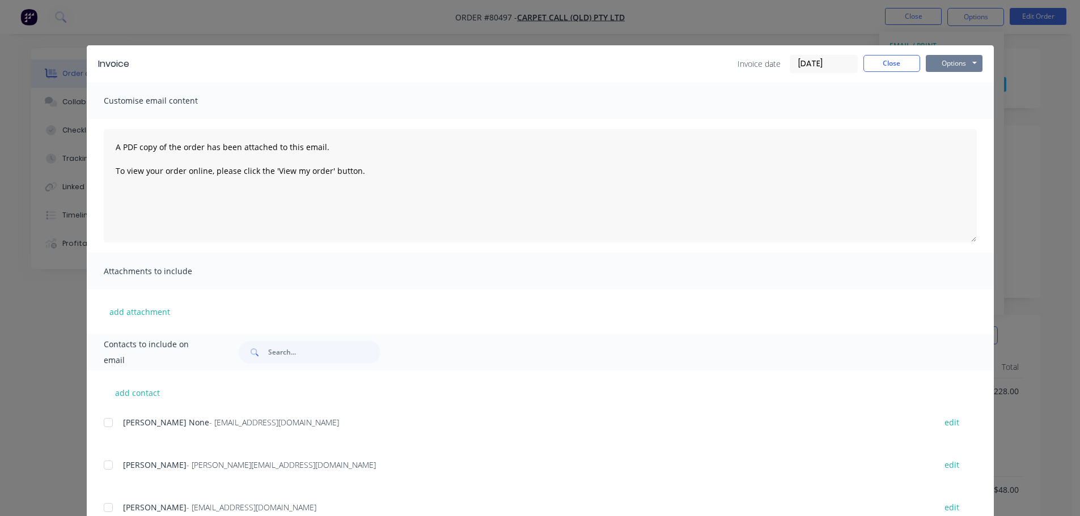
click at [937, 64] on button "Options" at bounding box center [954, 63] width 57 height 17
click at [943, 102] on button "Print" at bounding box center [962, 102] width 73 height 19
click at [874, 62] on button "Close" at bounding box center [891, 63] width 57 height 17
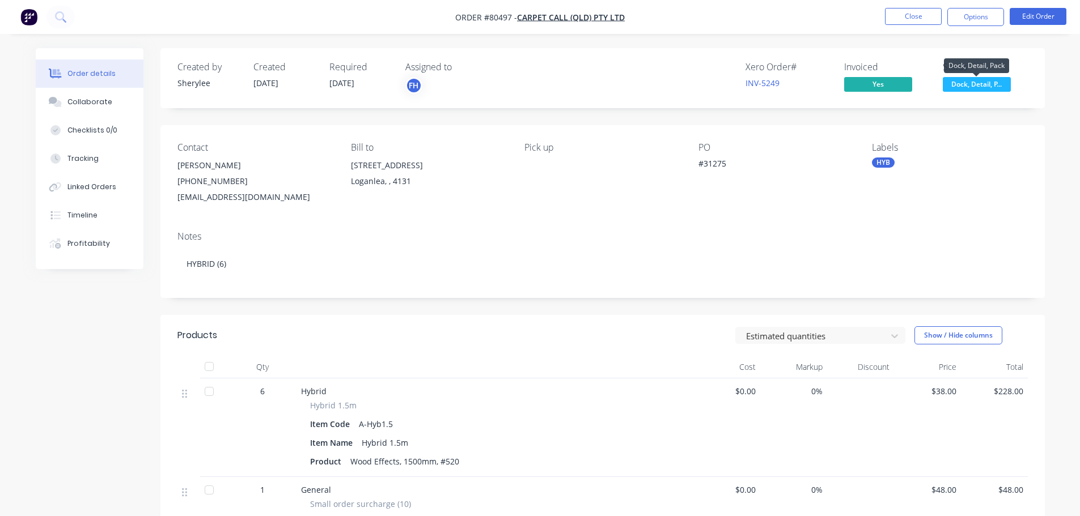
click at [958, 83] on span "Dock, Detail, P..." at bounding box center [977, 84] width 68 height 14
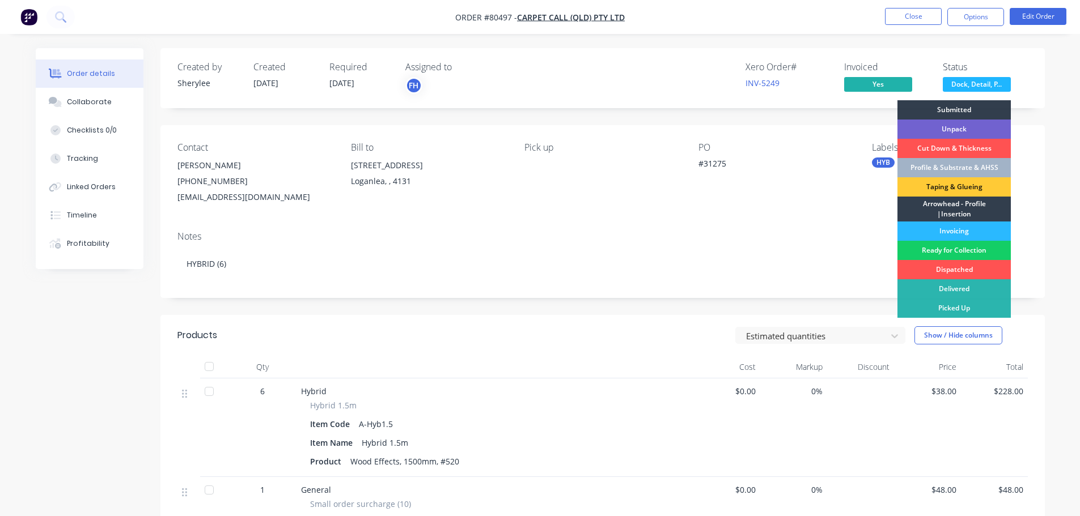
click at [968, 249] on div "Ready for Collection" at bounding box center [953, 250] width 113 height 19
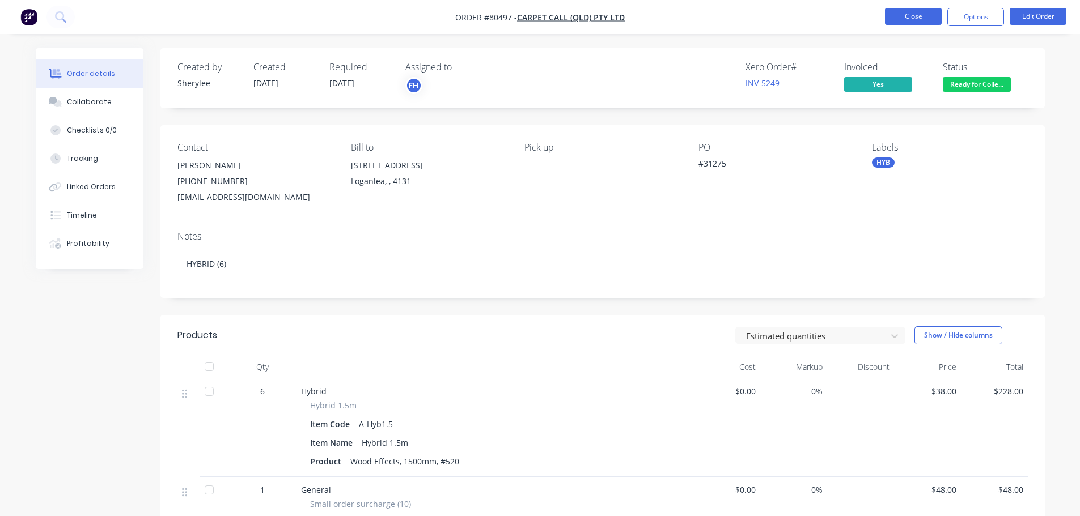
click at [927, 20] on button "Close" at bounding box center [913, 16] width 57 height 17
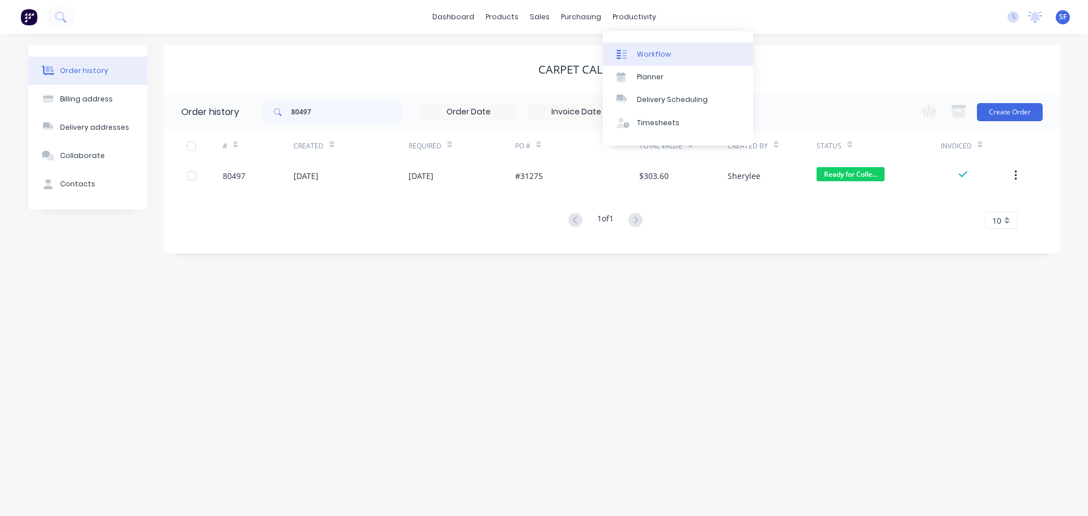
click at [647, 57] on div "Workflow" at bounding box center [654, 54] width 34 height 10
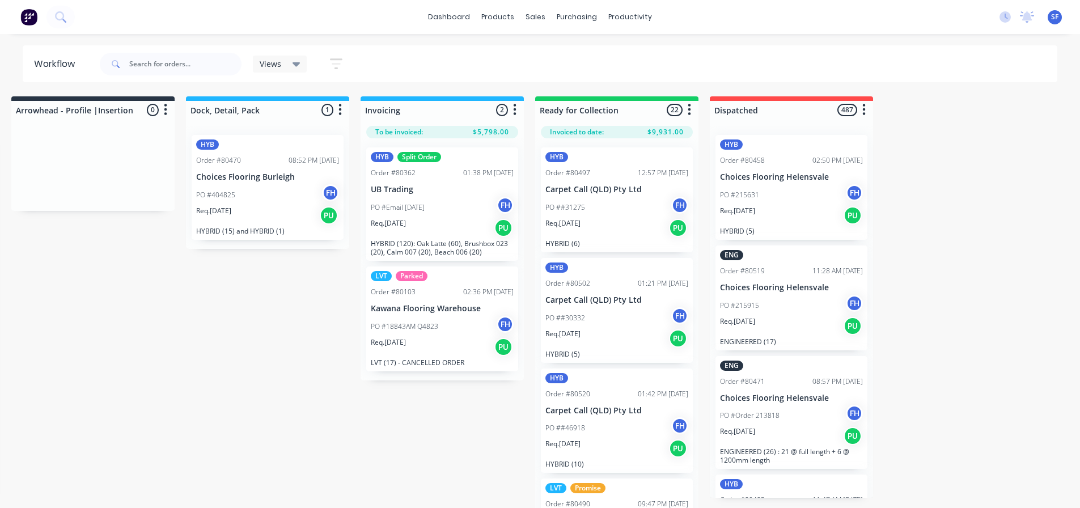
scroll to position [0, 883]
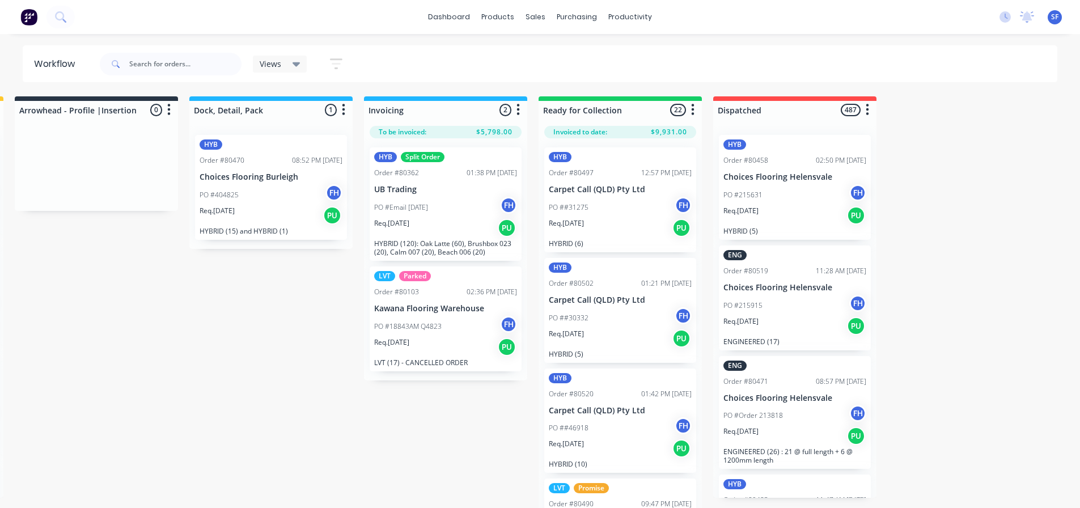
click at [258, 203] on div "PO #404825 FH" at bounding box center [271, 195] width 143 height 22
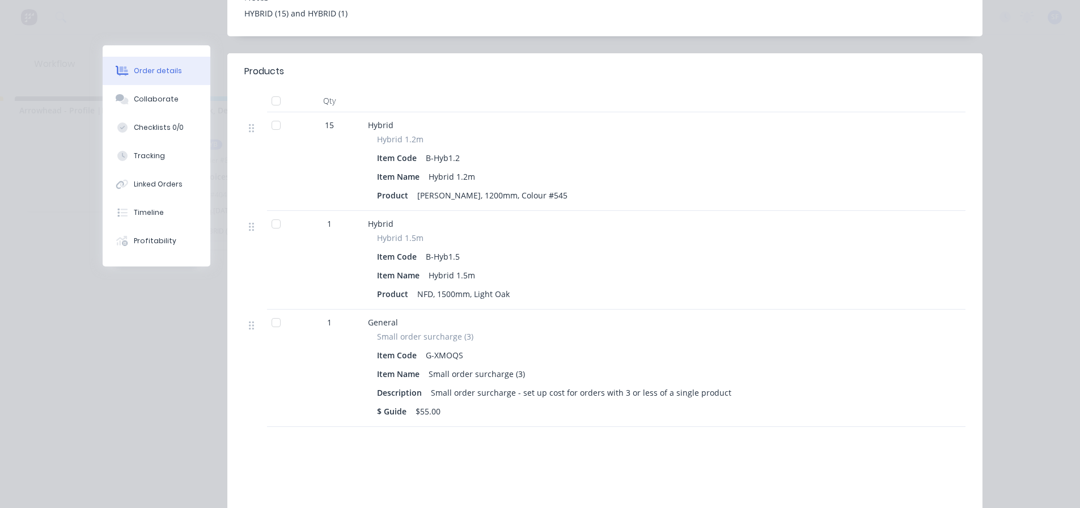
scroll to position [0, 0]
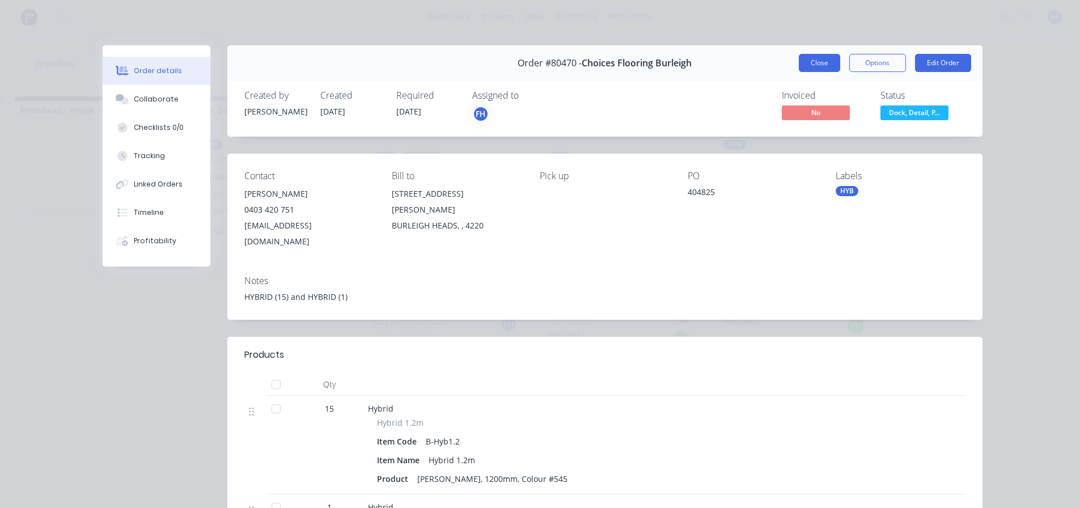
click at [819, 60] on button "Close" at bounding box center [819, 63] width 41 height 18
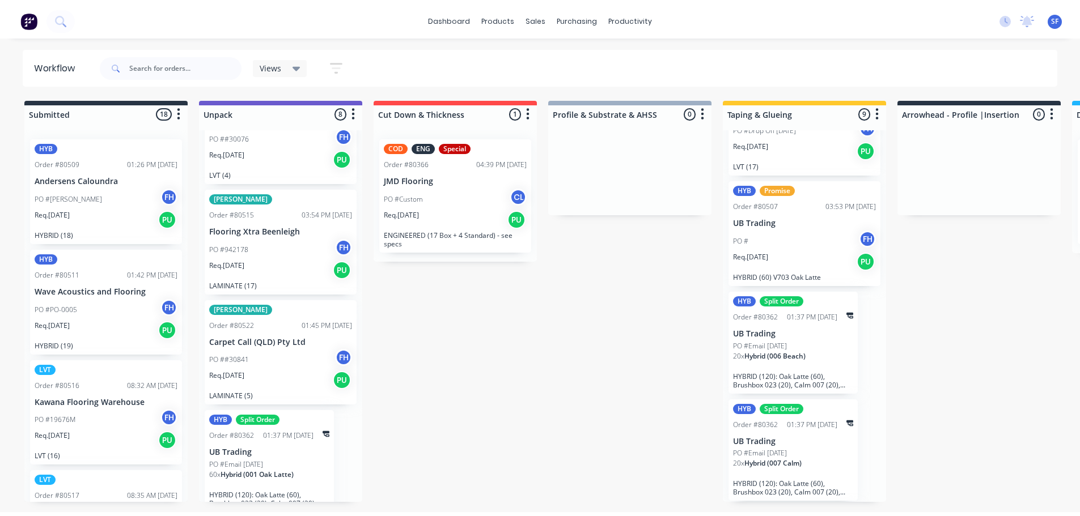
scroll to position [522, 0]
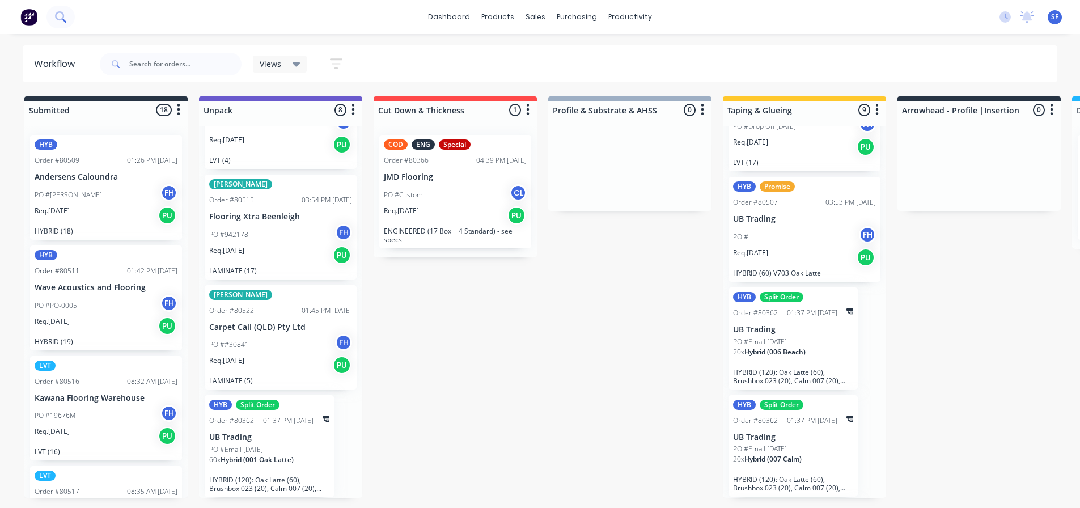
click at [56, 17] on icon at bounding box center [59, 15] width 9 height 9
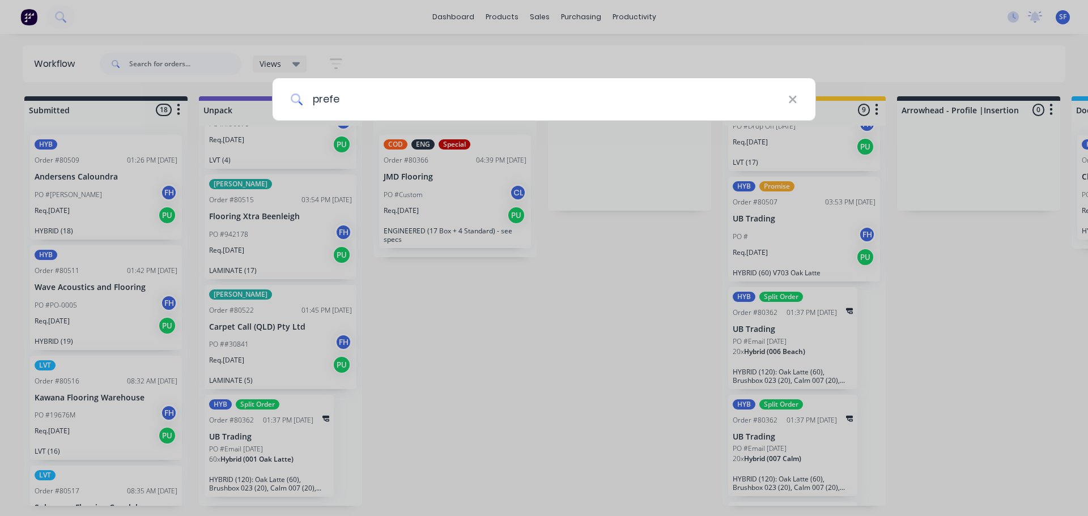
type input "prefe"
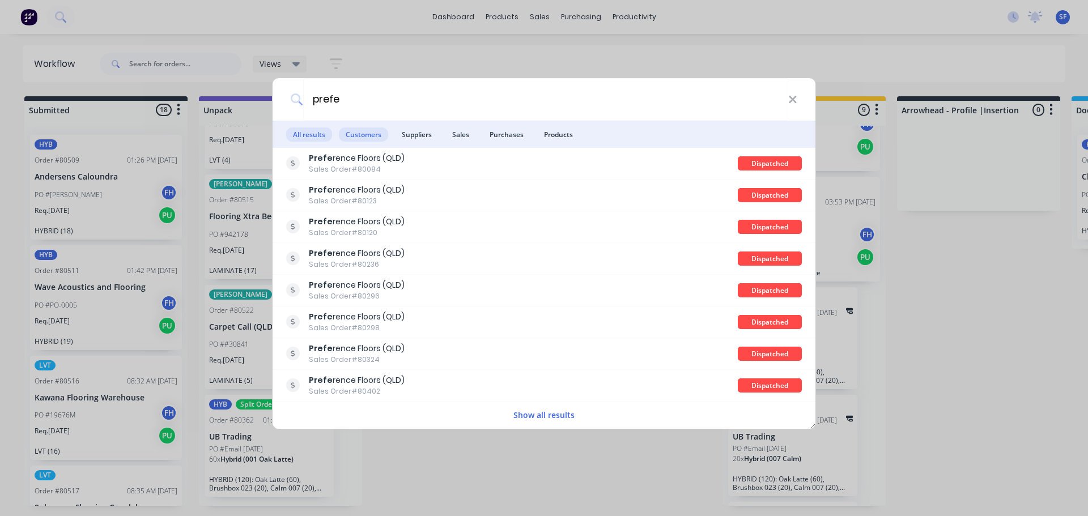
click at [366, 132] on span "Customers" at bounding box center [363, 135] width 49 height 14
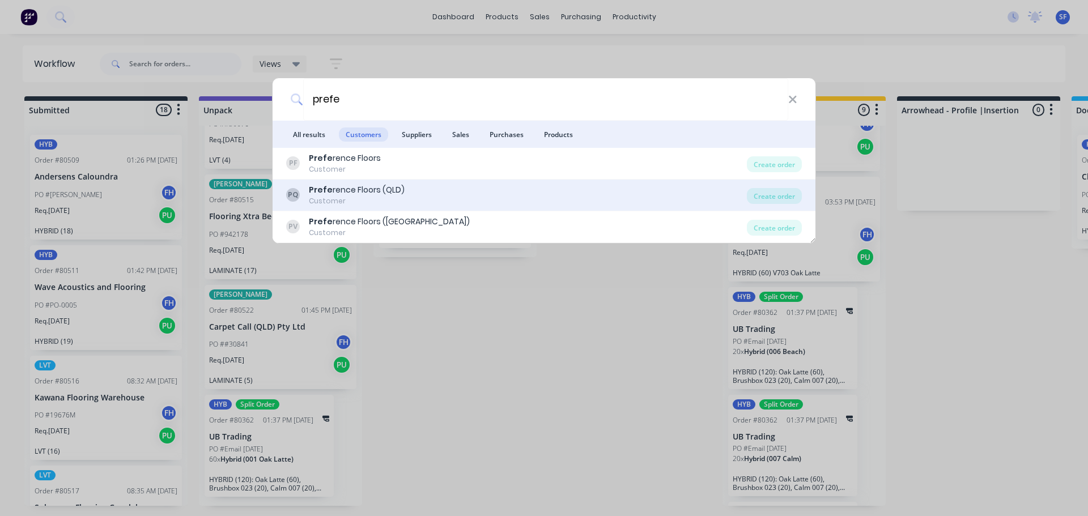
click at [374, 186] on div "Prefe rence Floors (QLD)" at bounding box center [357, 190] width 96 height 12
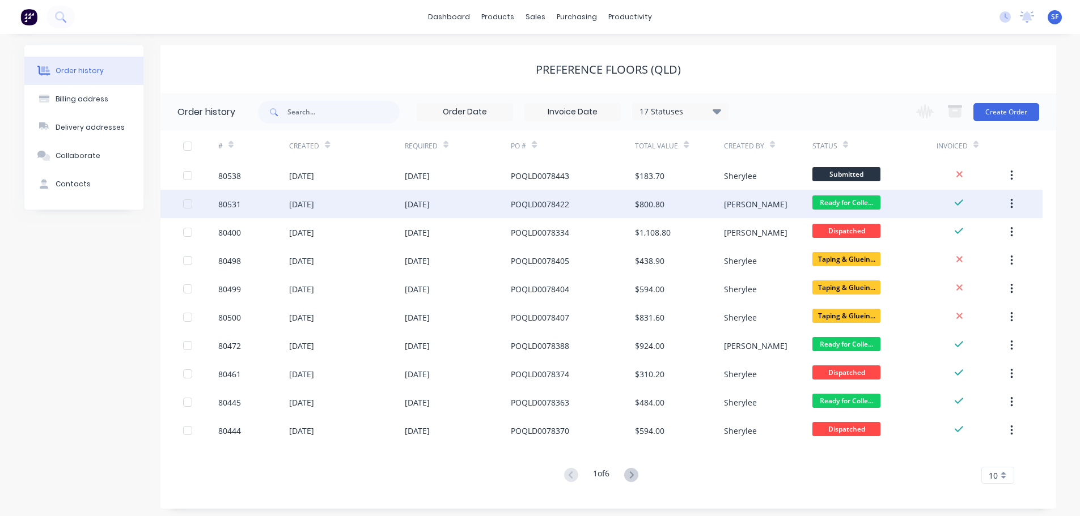
click at [542, 203] on div "POQLD0078422" at bounding box center [540, 204] width 58 height 12
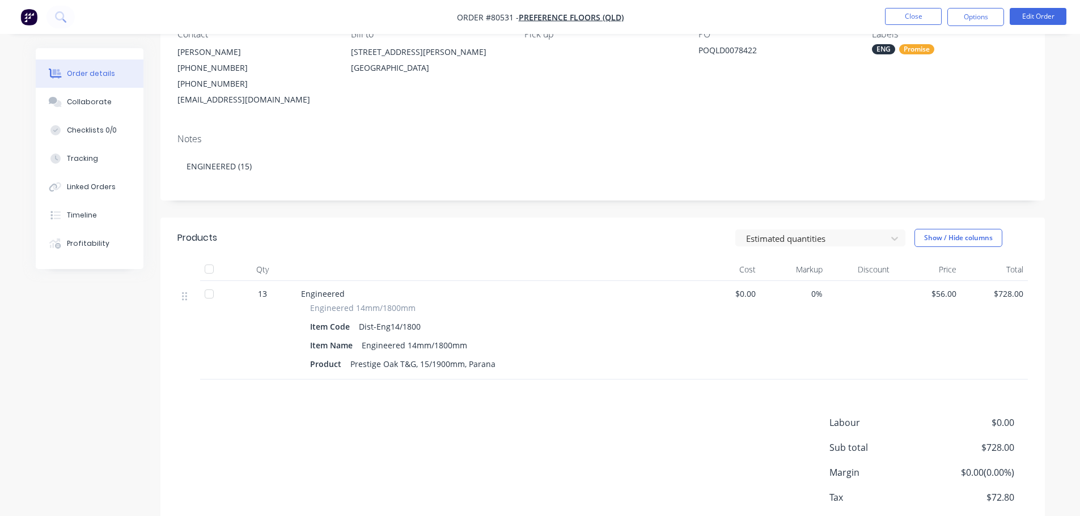
scroll to position [57, 0]
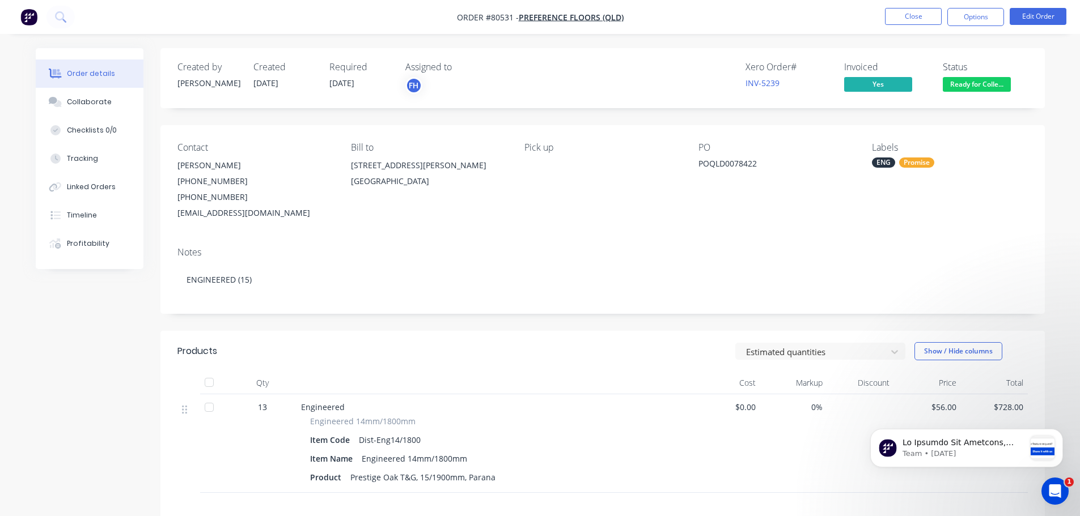
click at [19, 16] on button "button" at bounding box center [29, 17] width 24 height 18
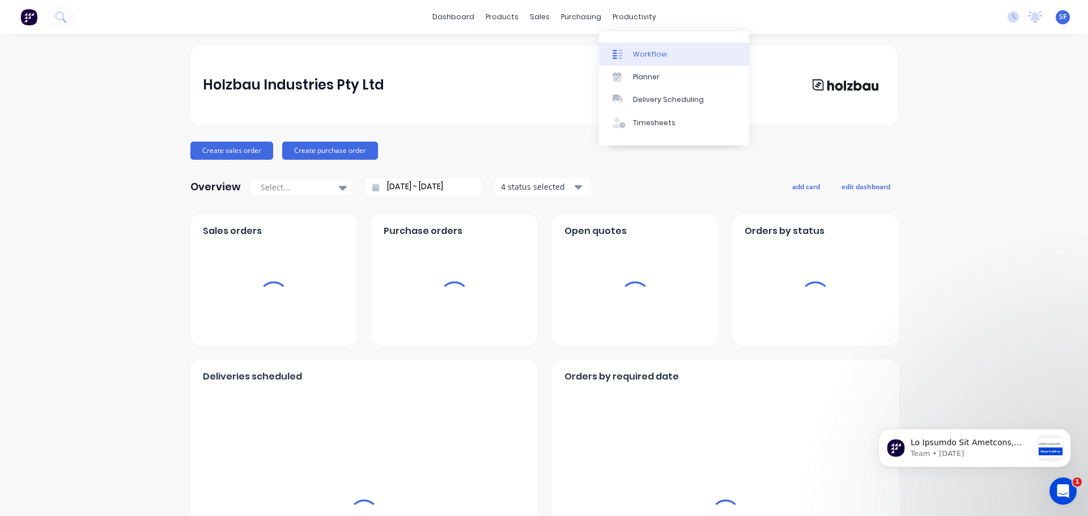
drag, startPoint x: 618, startPoint y: 15, endPoint x: 624, endPoint y: 54, distance: 39.5
click at [619, 17] on div "productivity" at bounding box center [634, 17] width 55 height 17
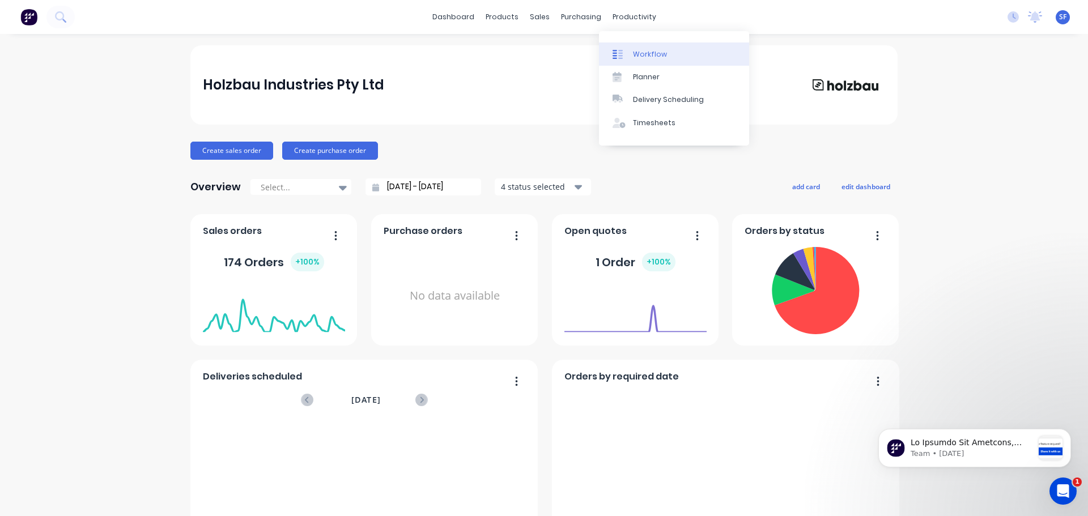
click at [637, 58] on div "Workflow" at bounding box center [650, 54] width 34 height 10
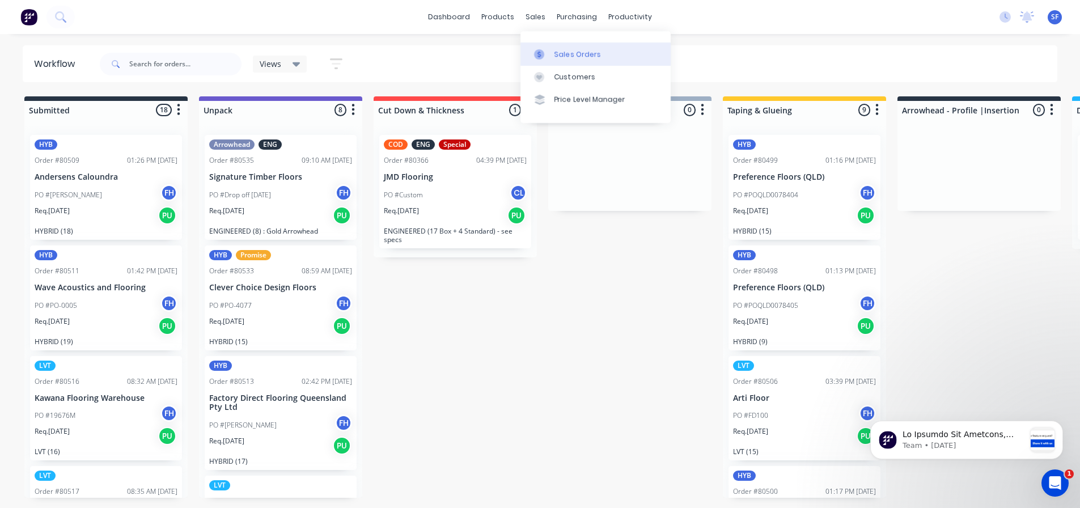
click at [555, 55] on div "Sales Orders" at bounding box center [577, 54] width 46 height 10
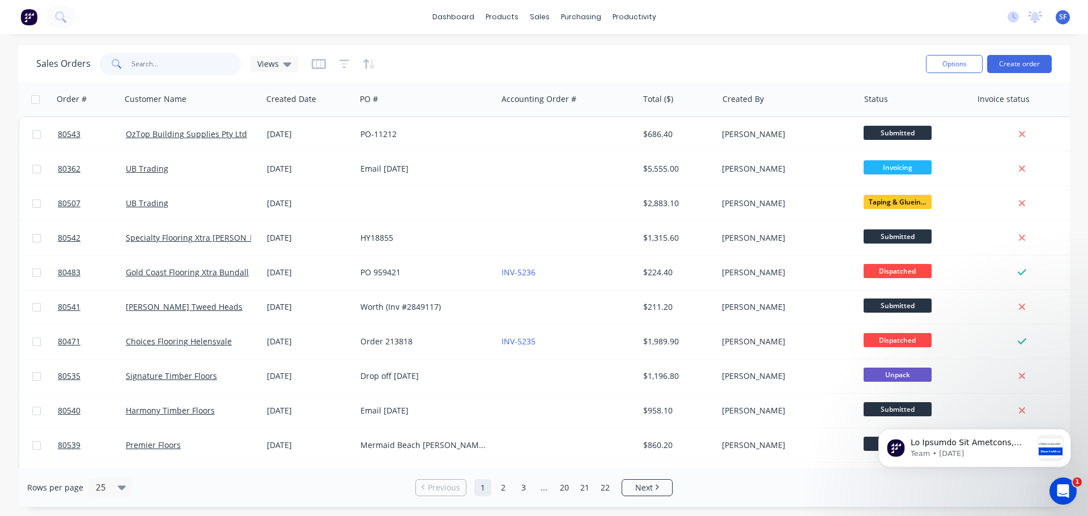
click at [157, 71] on input "text" at bounding box center [187, 64] width 111 height 23
type input "carpet call"
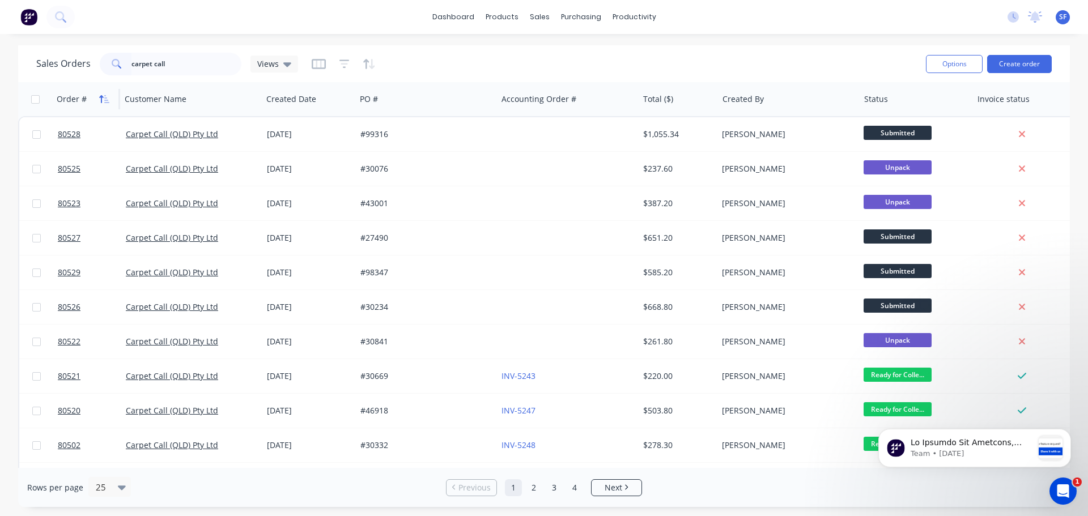
click at [103, 97] on icon "button" at bounding box center [101, 99] width 4 height 8
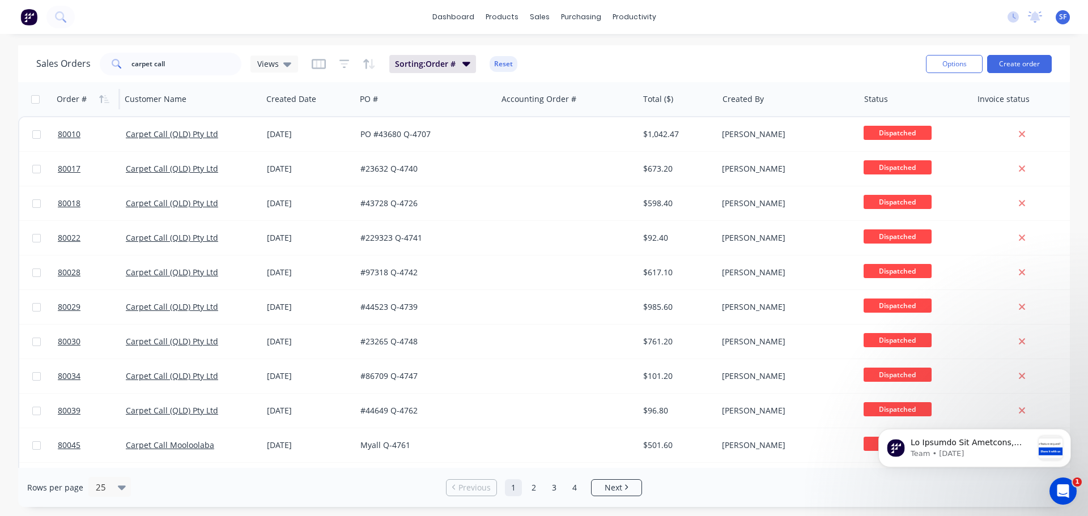
click at [103, 97] on icon "button" at bounding box center [101, 99] width 4 height 8
